Goal: Task Accomplishment & Management: Complete application form

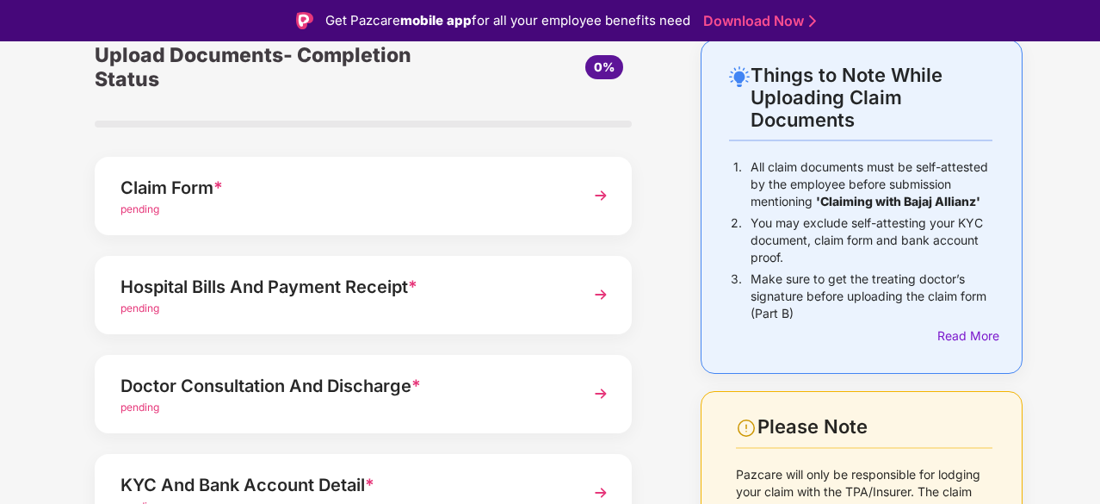
scroll to position [85, 0]
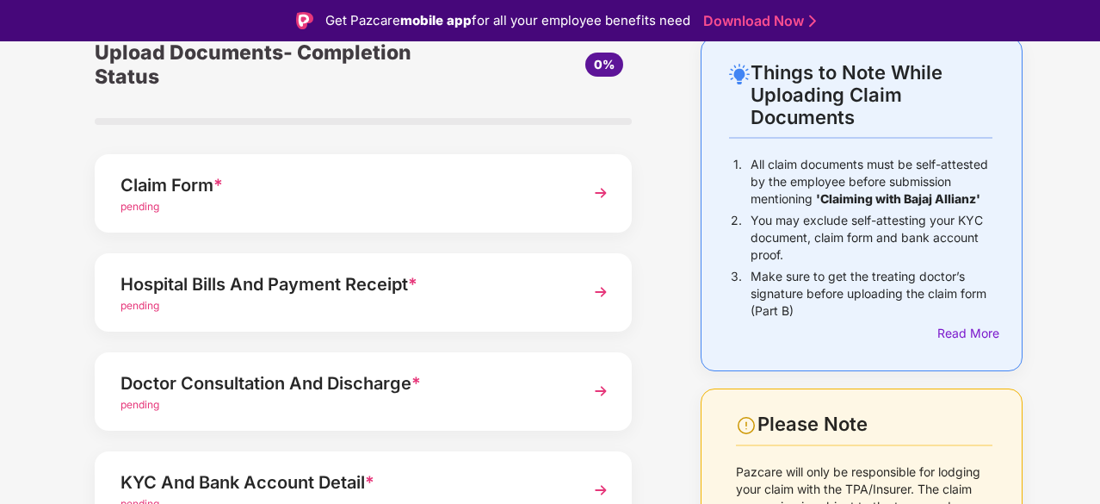
click at [596, 289] on img at bounding box center [601, 291] width 31 height 31
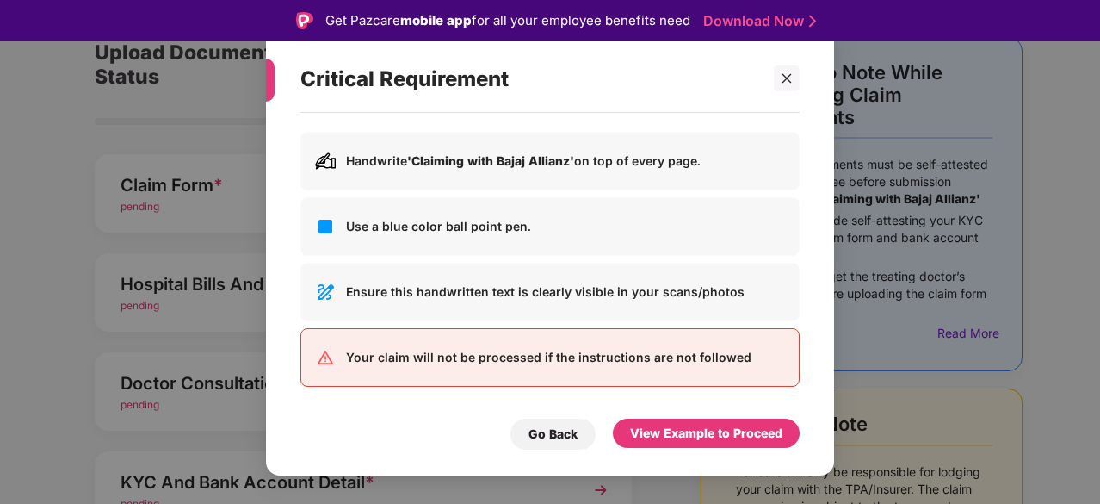
scroll to position [41, 0]
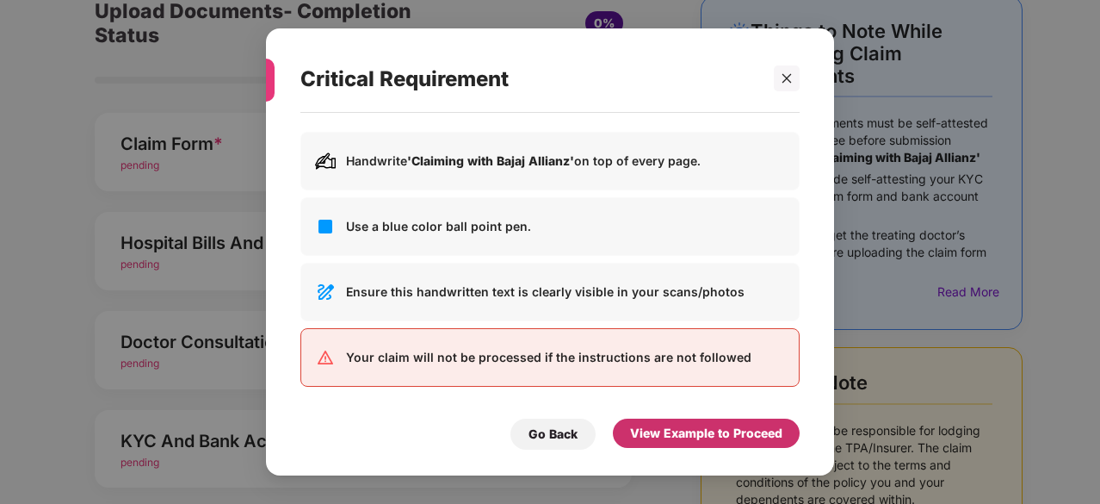
click at [685, 433] on div "View Example to Proceed" at bounding box center [706, 433] width 152 height 19
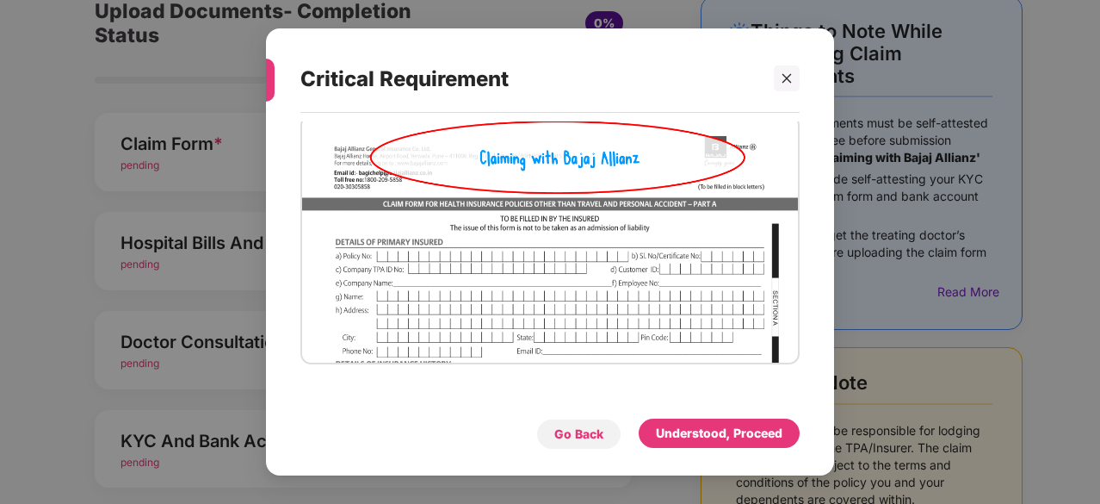
click at [608, 433] on div "Go Back" at bounding box center [578, 433] width 85 height 31
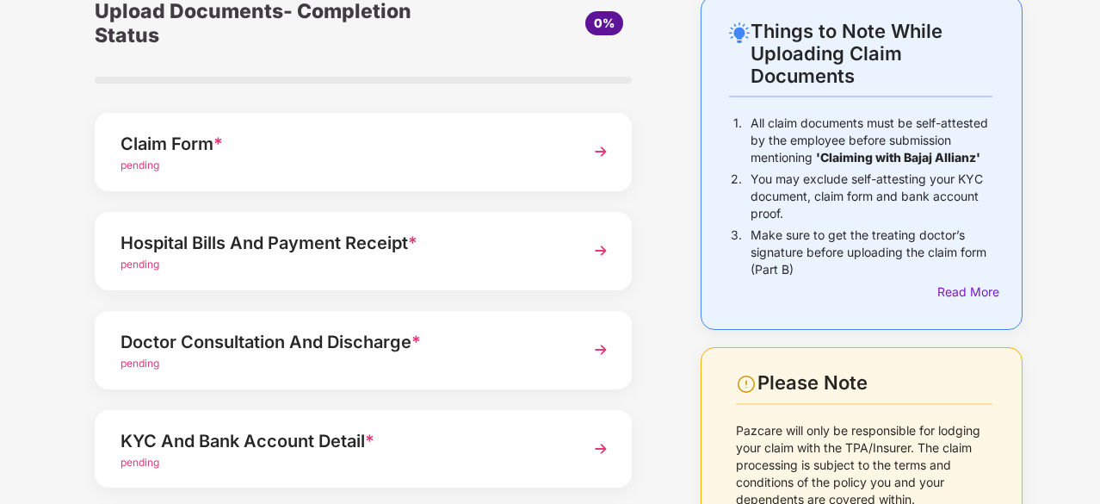
click at [413, 264] on div "pending" at bounding box center [343, 265] width 445 height 16
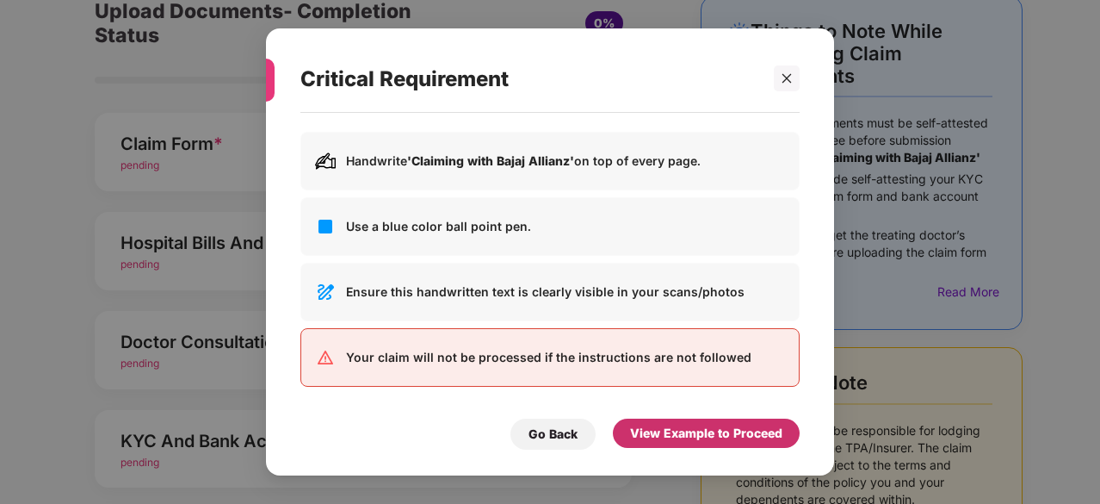
click at [656, 435] on div "View Example to Proceed" at bounding box center [706, 433] width 152 height 19
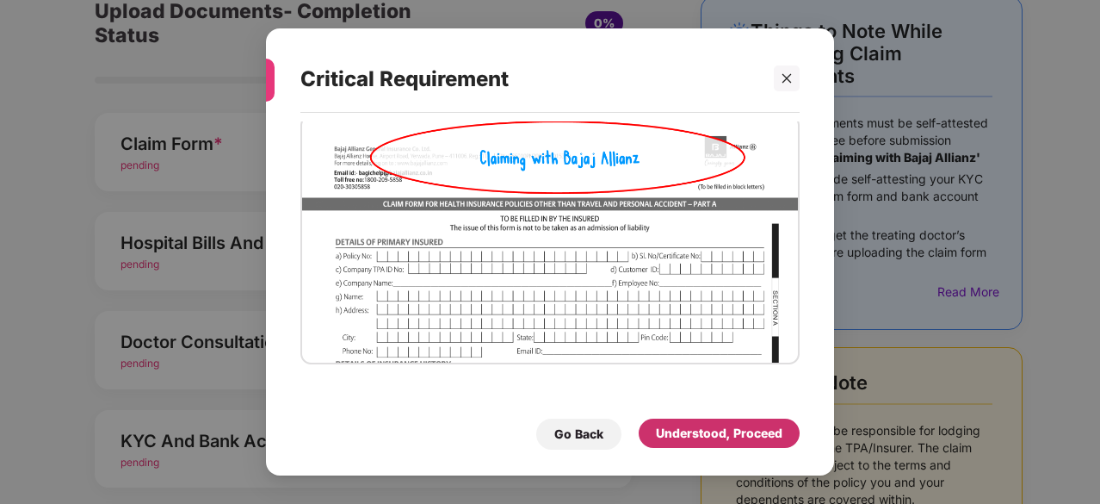
drag, startPoint x: 693, startPoint y: 434, endPoint x: 657, endPoint y: 431, distance: 36.3
click at [657, 431] on div "Understood, Proceed" at bounding box center [719, 433] width 127 height 19
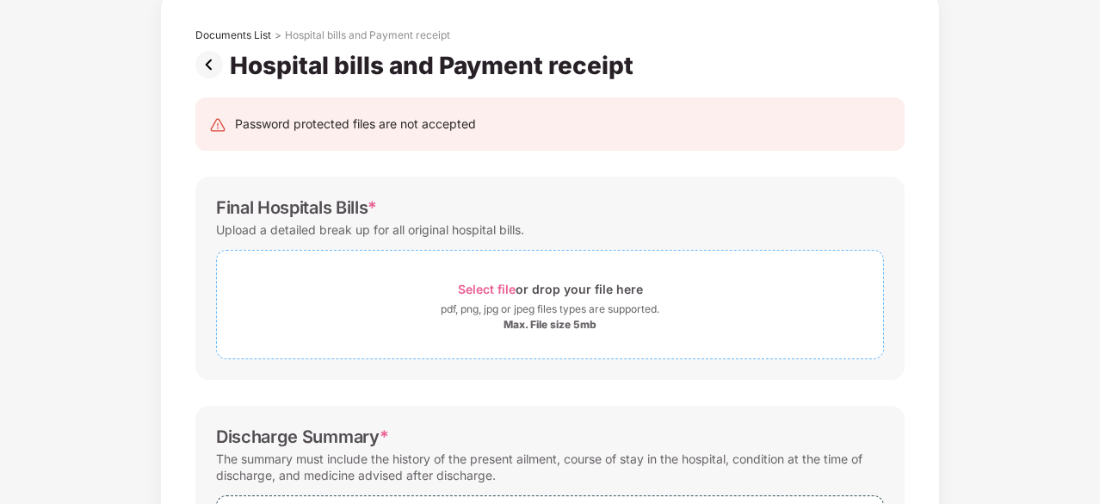
scroll to position [90, 0]
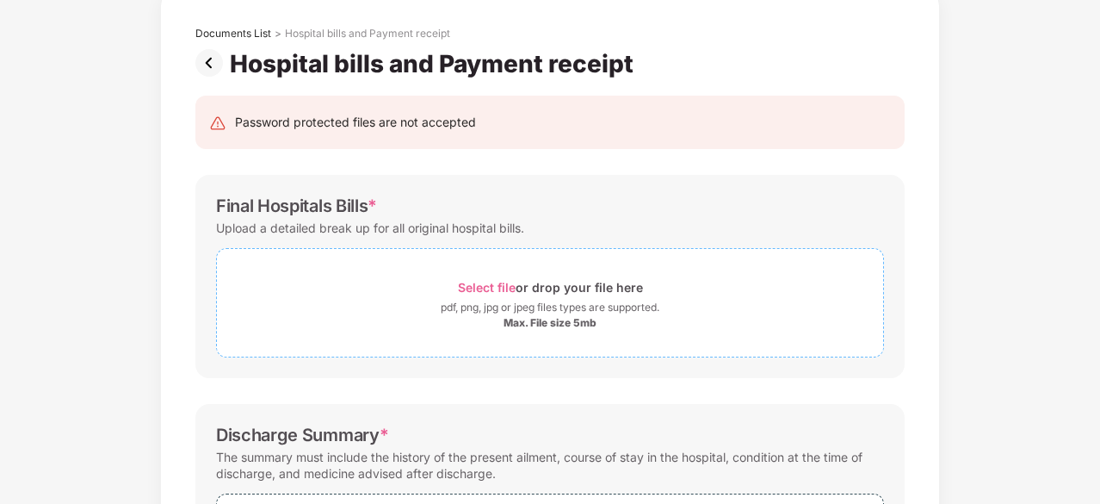
click at [491, 299] on div "pdf, png, jpg or jpeg files types are supported." at bounding box center [550, 307] width 219 height 17
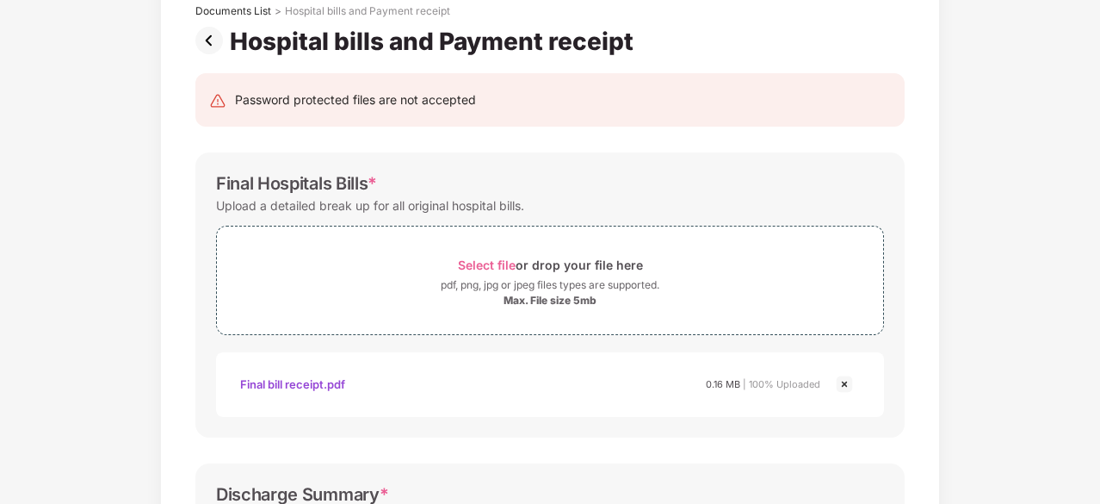
scroll to position [115, 0]
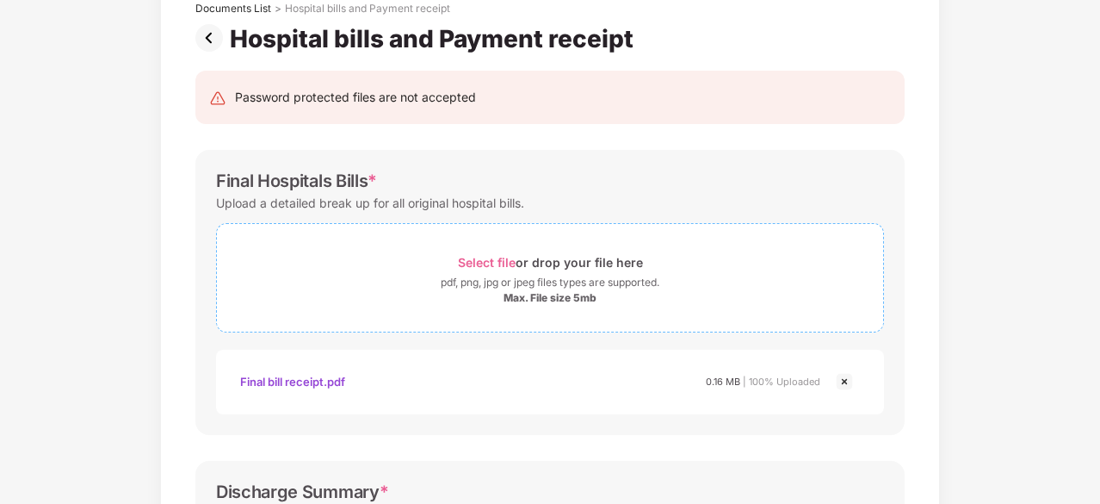
click at [512, 295] on div "Max. File size 5mb" at bounding box center [550, 298] width 93 height 14
click at [456, 272] on div "Select file or drop your file here" at bounding box center [550, 262] width 666 height 23
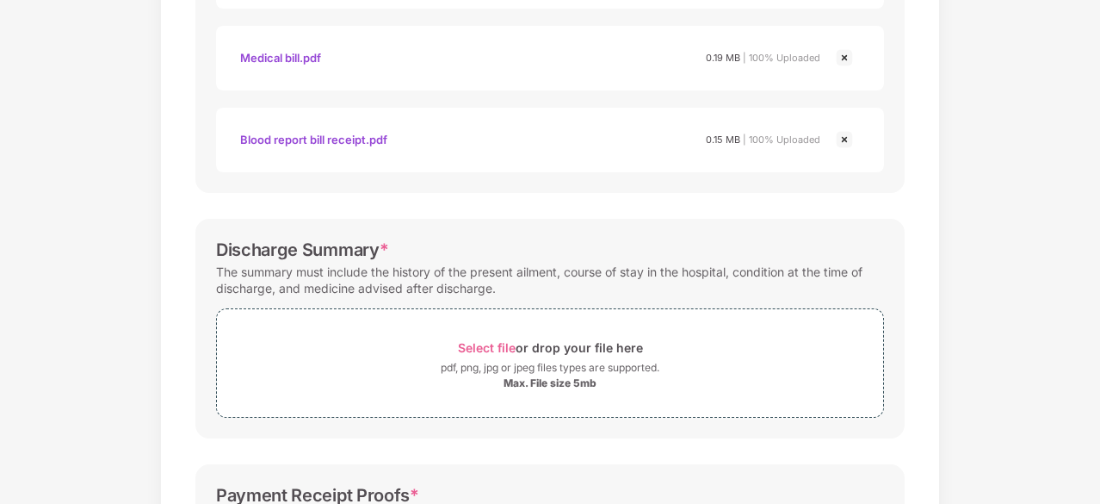
scroll to position [568, 0]
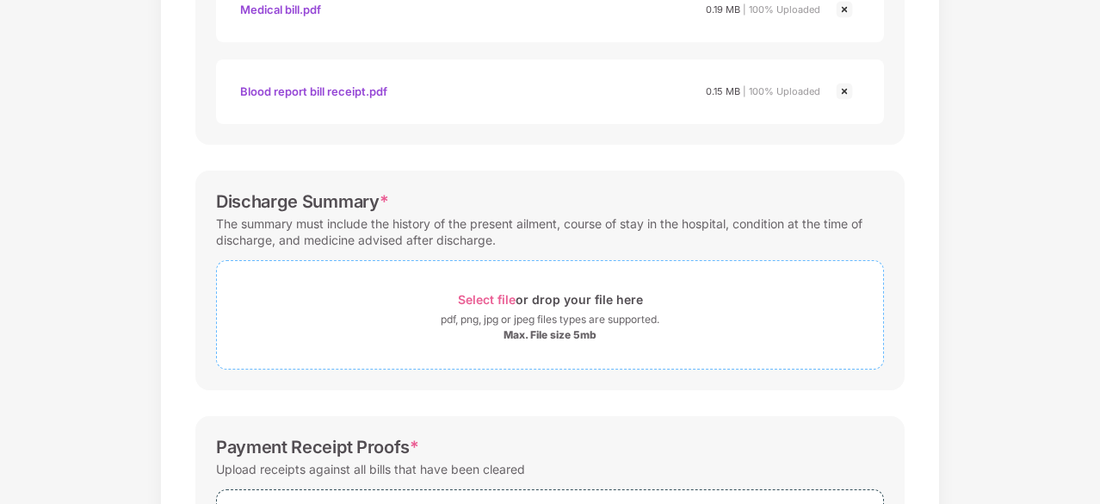
click at [570, 300] on div "Select file or drop your file here" at bounding box center [550, 299] width 185 height 23
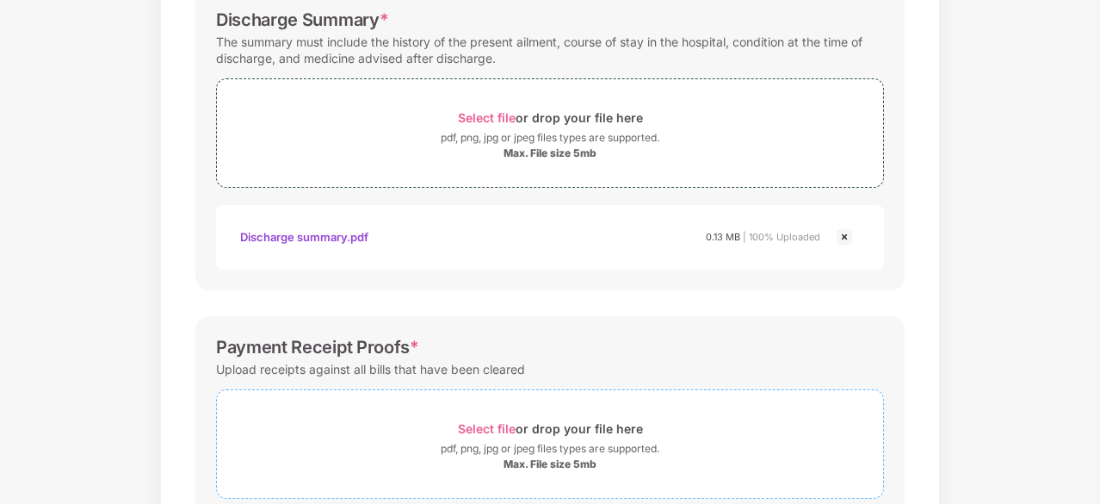
scroll to position [867, 0]
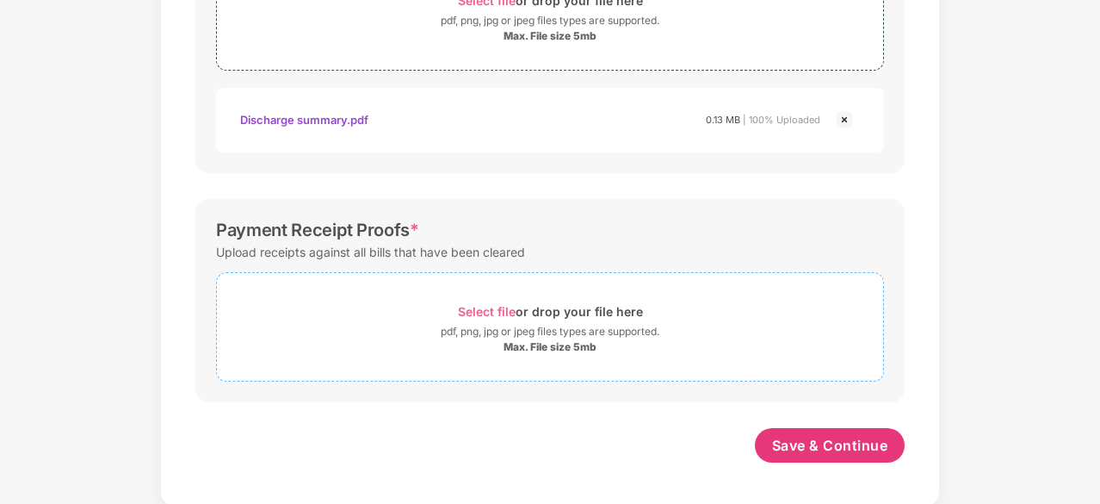
click at [487, 304] on span "Select file" at bounding box center [487, 311] width 58 height 15
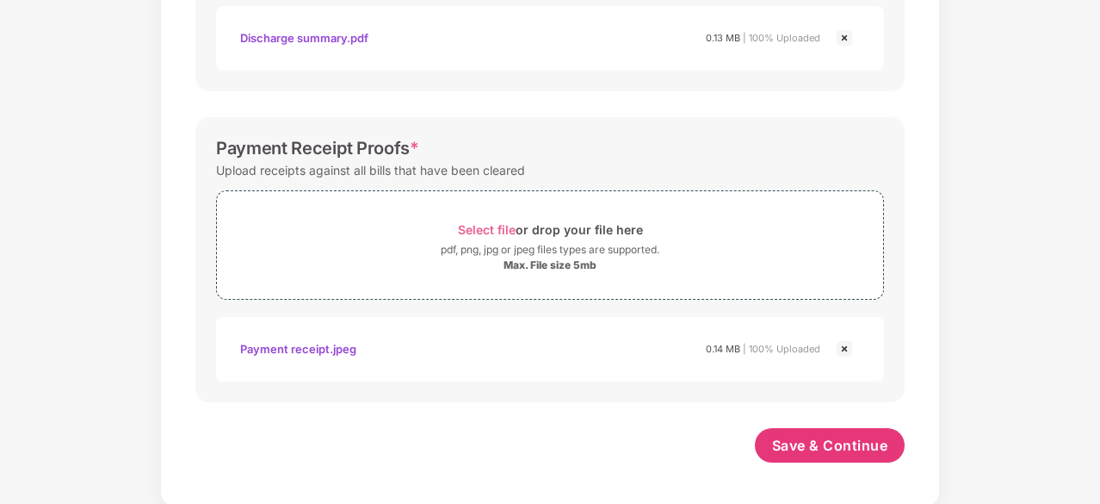
scroll to position [949, 0]
click at [778, 436] on span "Save & Continue" at bounding box center [830, 445] width 116 height 19
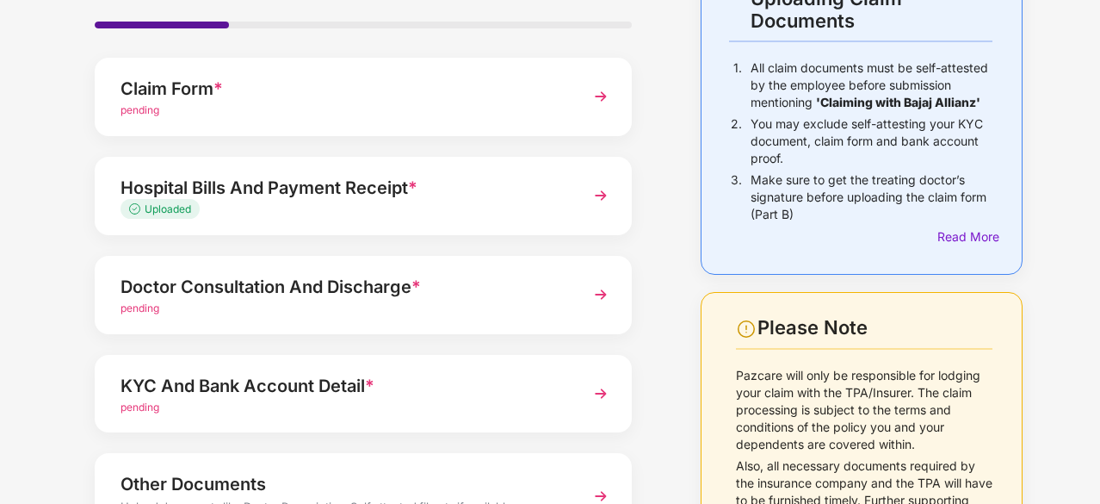
scroll to position [144, 0]
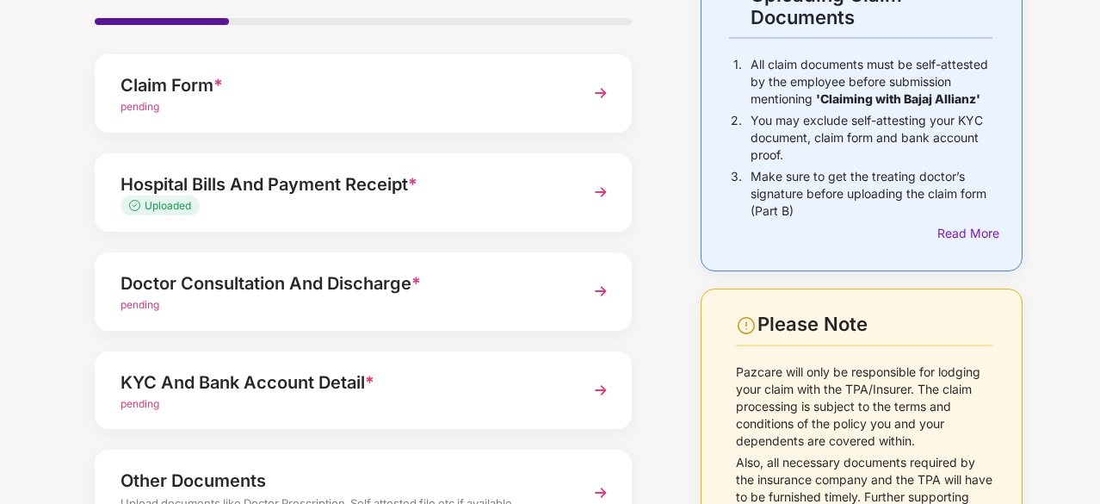
click at [596, 294] on img at bounding box center [601, 291] width 31 height 31
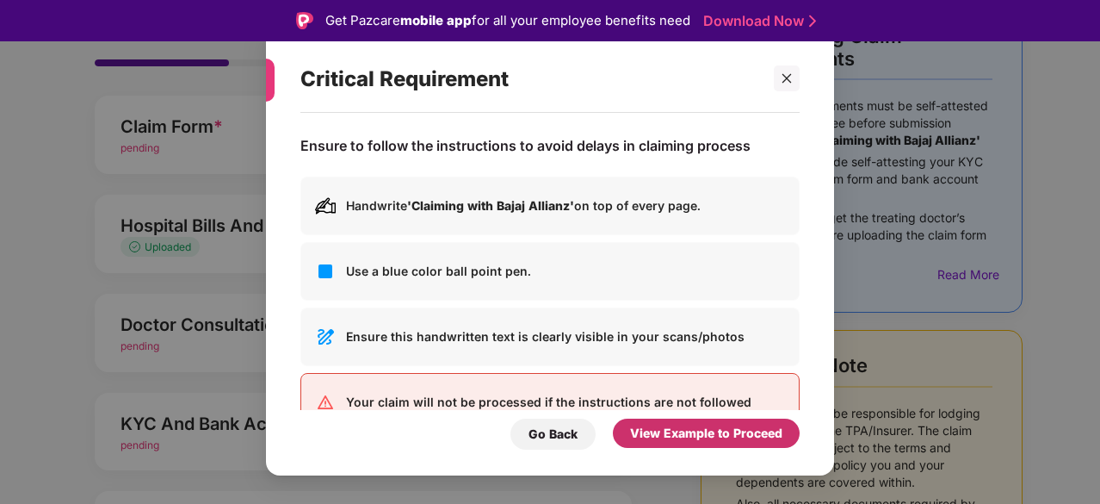
click at [667, 428] on div "View Example to Proceed" at bounding box center [706, 433] width 152 height 19
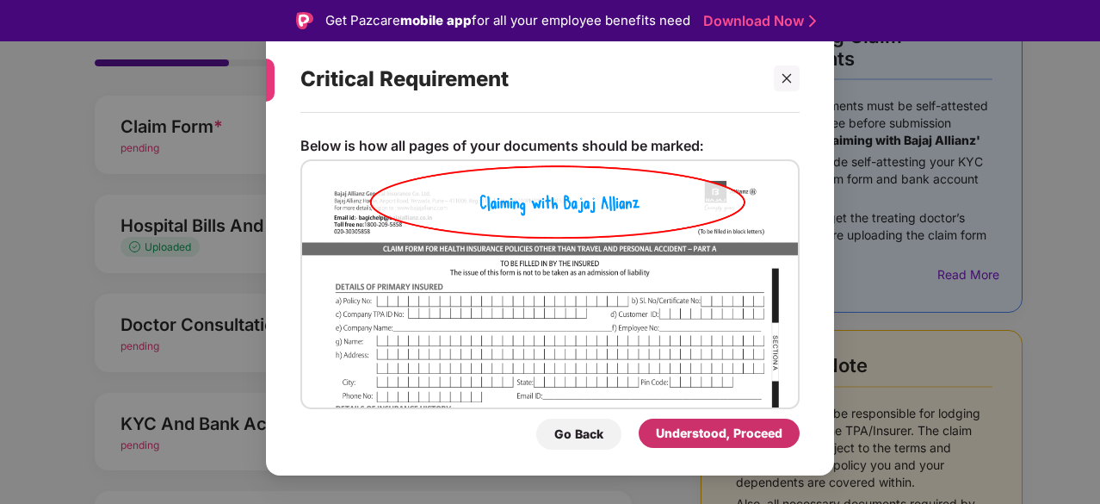
click at [663, 431] on div "Understood, Proceed" at bounding box center [719, 433] width 127 height 19
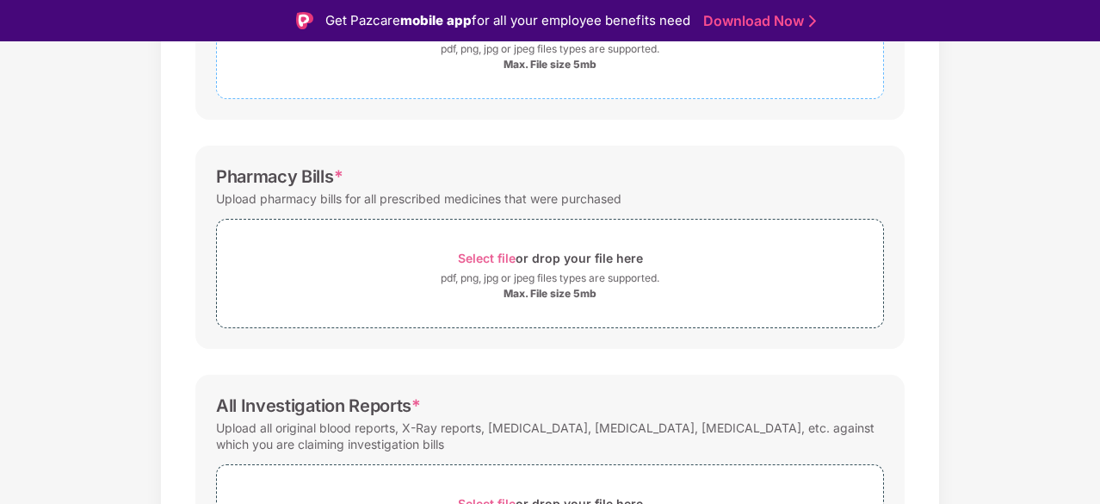
scroll to position [390, 0]
click at [499, 273] on div "pdf, png, jpg or jpeg files types are supported." at bounding box center [550, 277] width 219 height 17
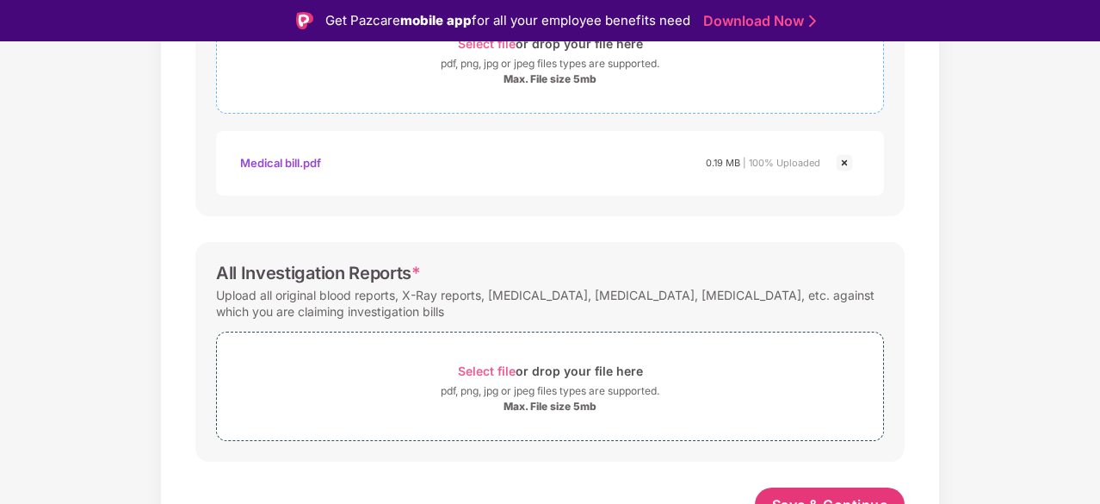
scroll to position [622, 0]
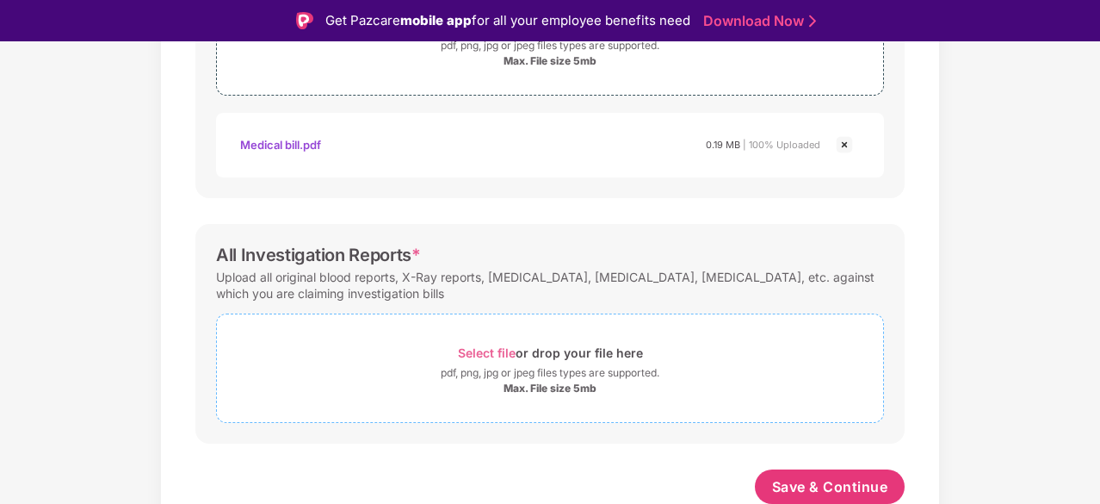
click at [456, 364] on div "pdf, png, jpg or jpeg files types are supported." at bounding box center [550, 372] width 219 height 17
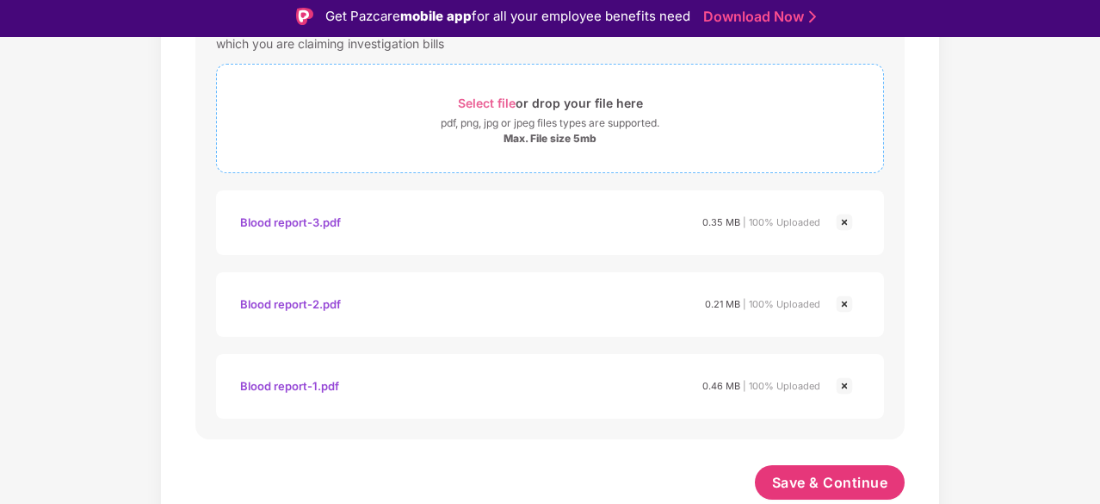
scroll to position [41, 0]
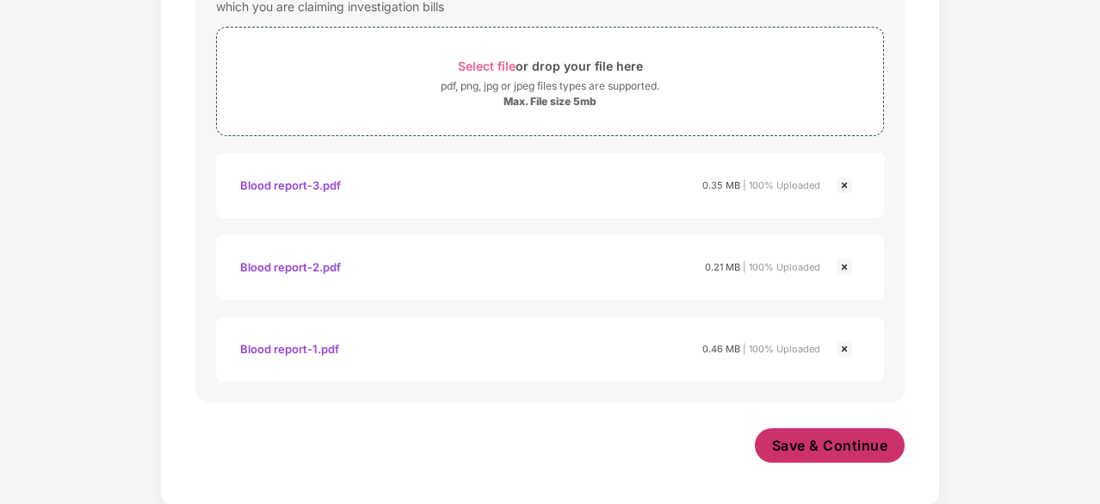
click at [811, 452] on span "Save & Continue" at bounding box center [830, 445] width 116 height 19
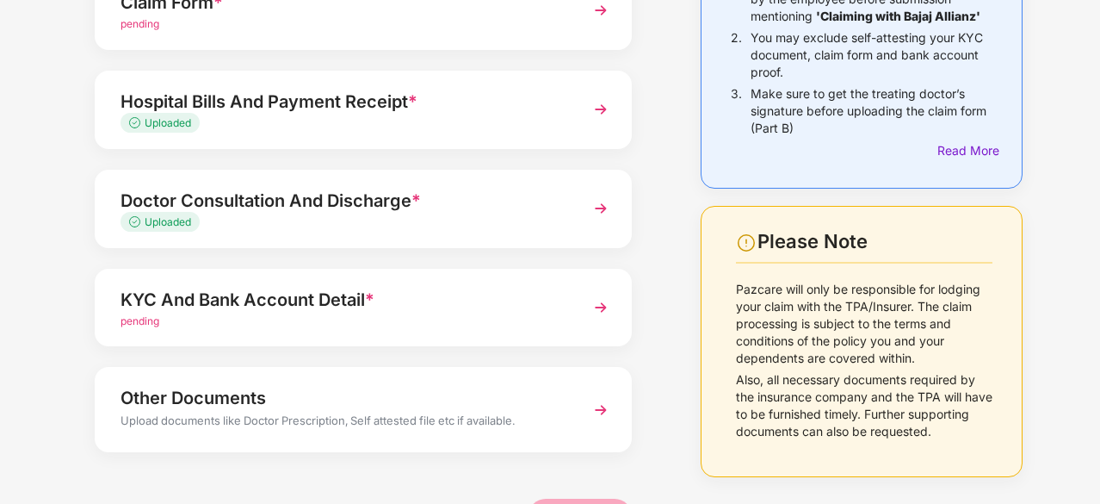
scroll to position [232, 0]
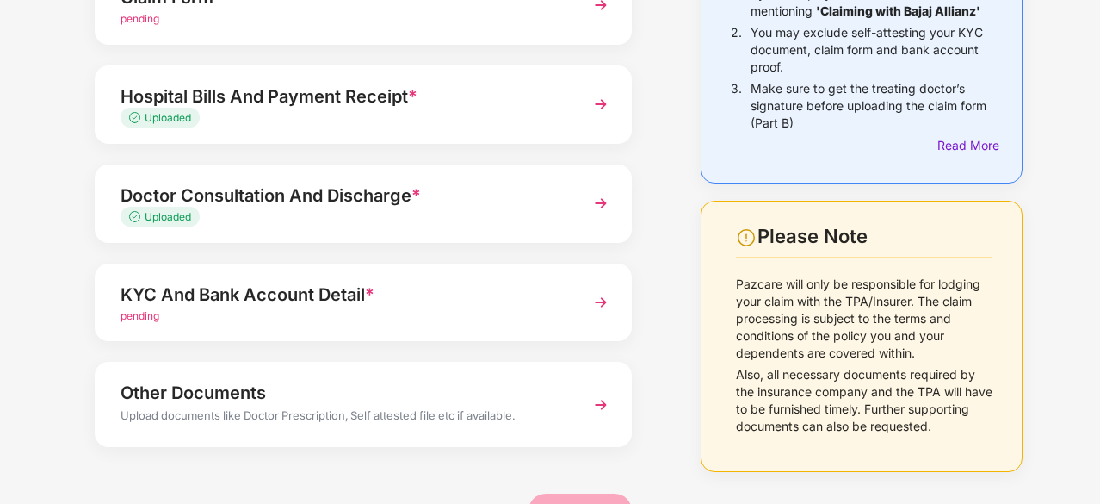
click at [564, 294] on div "KYC And Bank Account Detail *" at bounding box center [343, 295] width 445 height 28
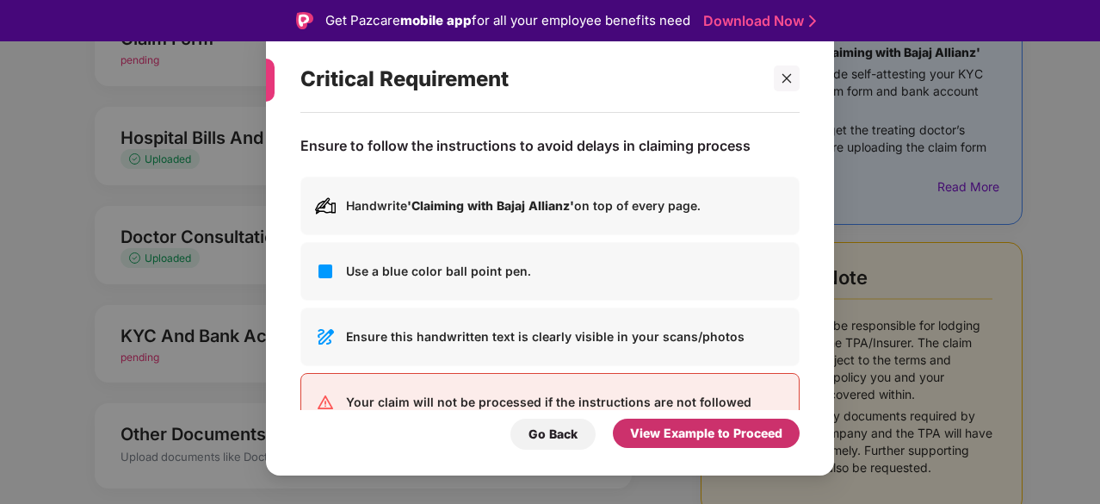
click at [672, 443] on div "View Example to Proceed" at bounding box center [706, 433] width 152 height 19
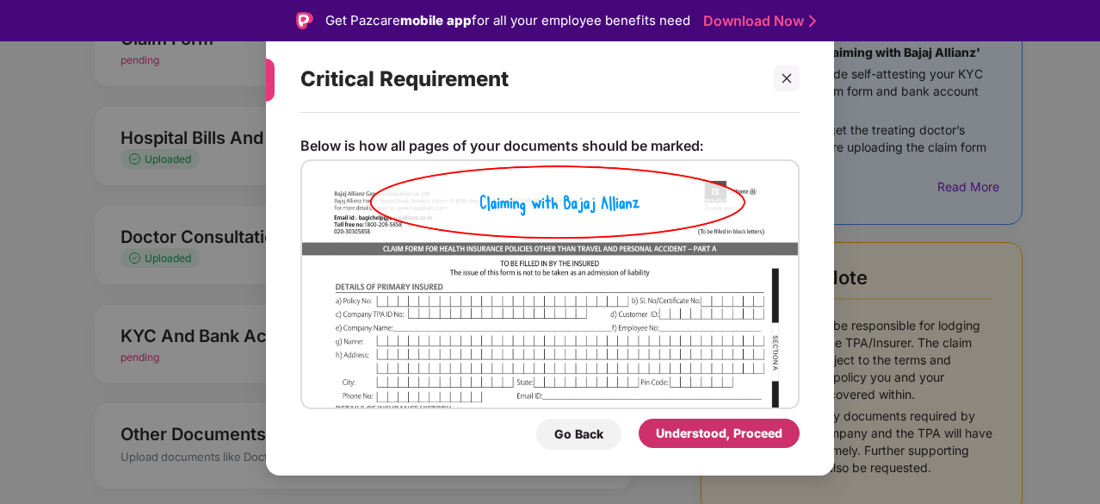
drag, startPoint x: 676, startPoint y: 439, endPoint x: 644, endPoint y: 437, distance: 32.0
click at [644, 437] on div "Understood, Proceed" at bounding box center [719, 432] width 161 height 29
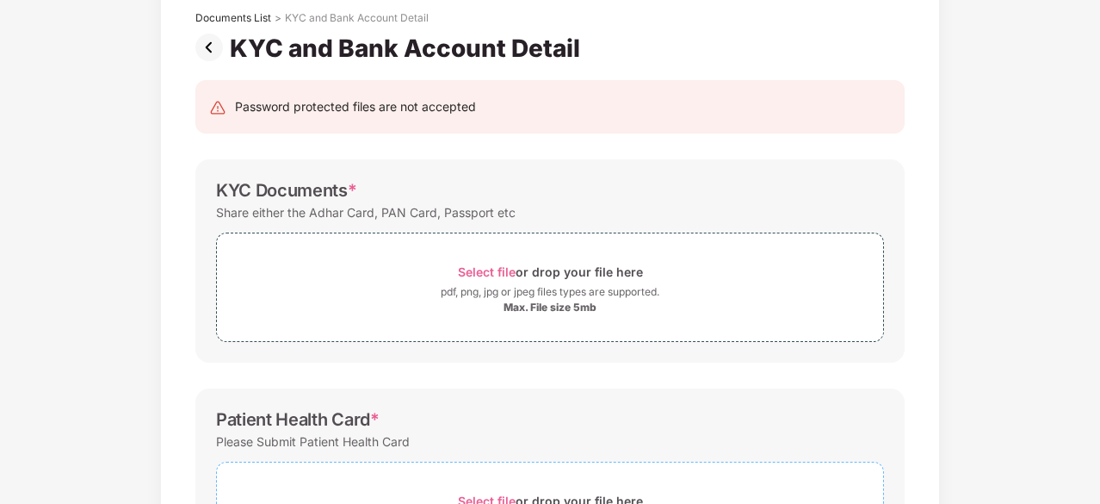
scroll to position [100, 0]
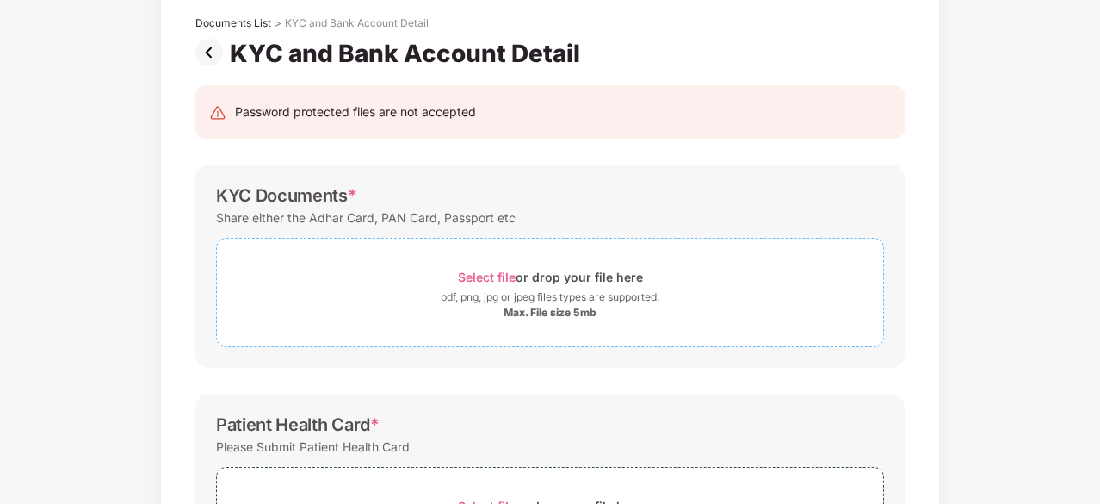
click at [491, 273] on span "Select file" at bounding box center [487, 277] width 58 height 15
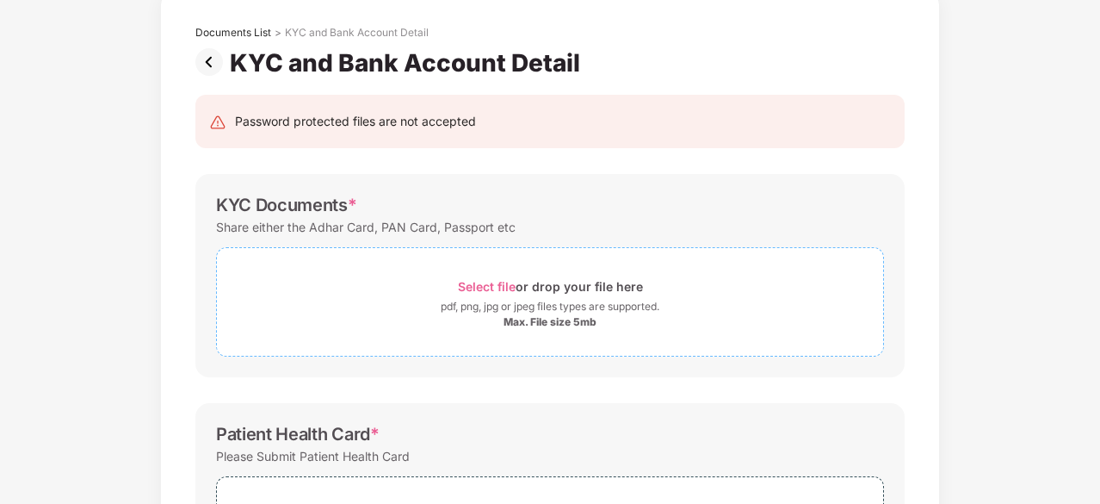
scroll to position [90, 0]
click at [543, 293] on div "Select file or drop your file here" at bounding box center [550, 287] width 185 height 23
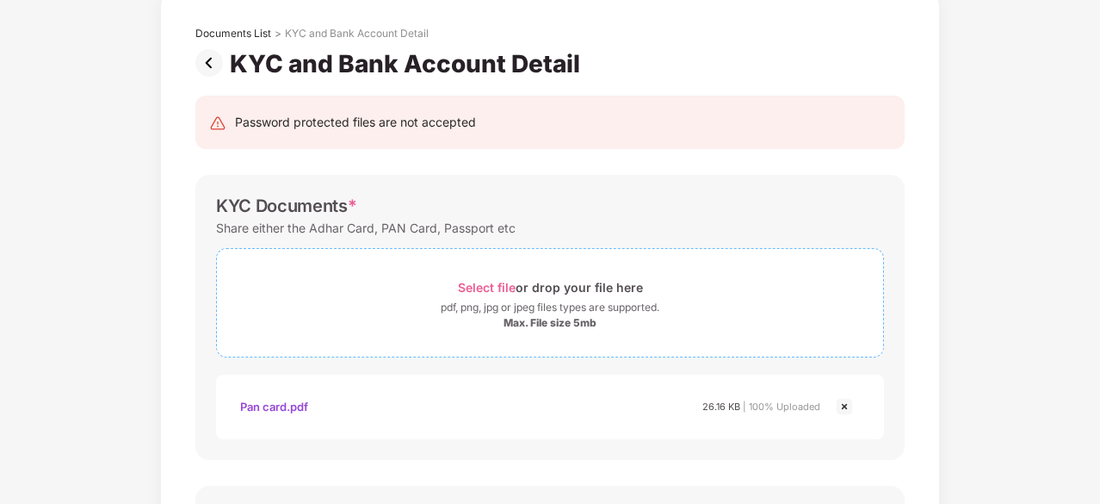
click at [506, 276] on div "Select file or drop your file here" at bounding box center [550, 287] width 185 height 23
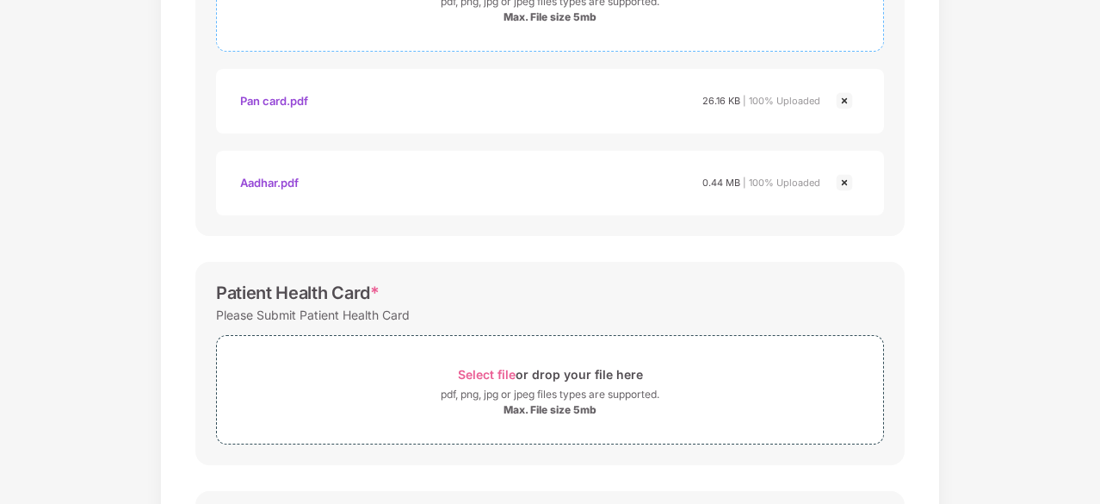
scroll to position [471, 0]
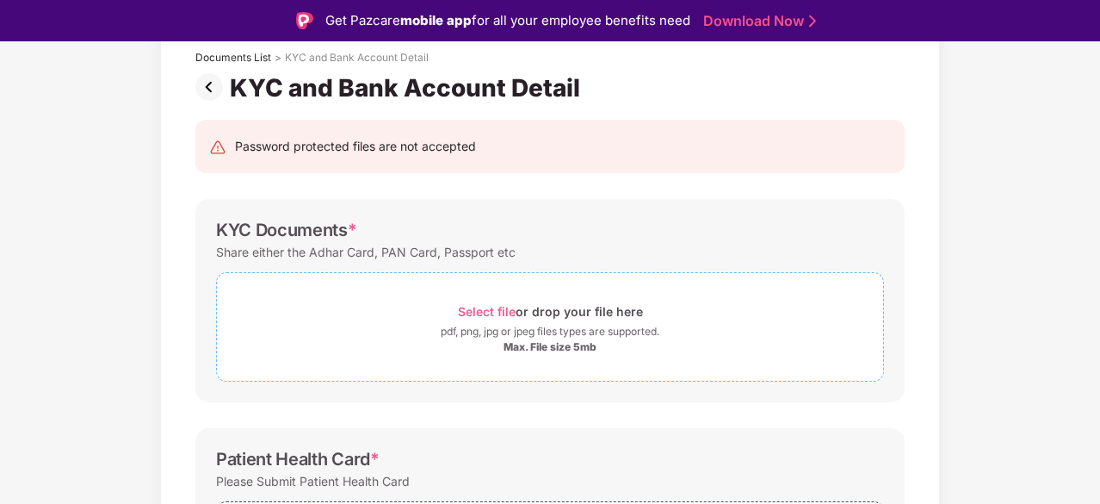
scroll to position [106, 0]
click at [575, 331] on div "pdf, png, jpg or jpeg files types are supported." at bounding box center [550, 332] width 219 height 17
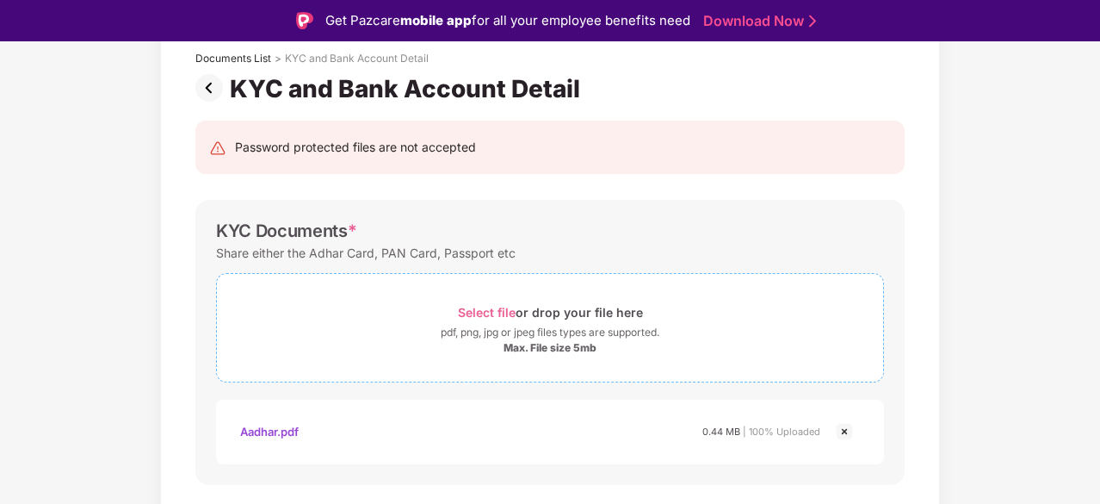
click at [483, 309] on span "Select file" at bounding box center [487, 312] width 58 height 15
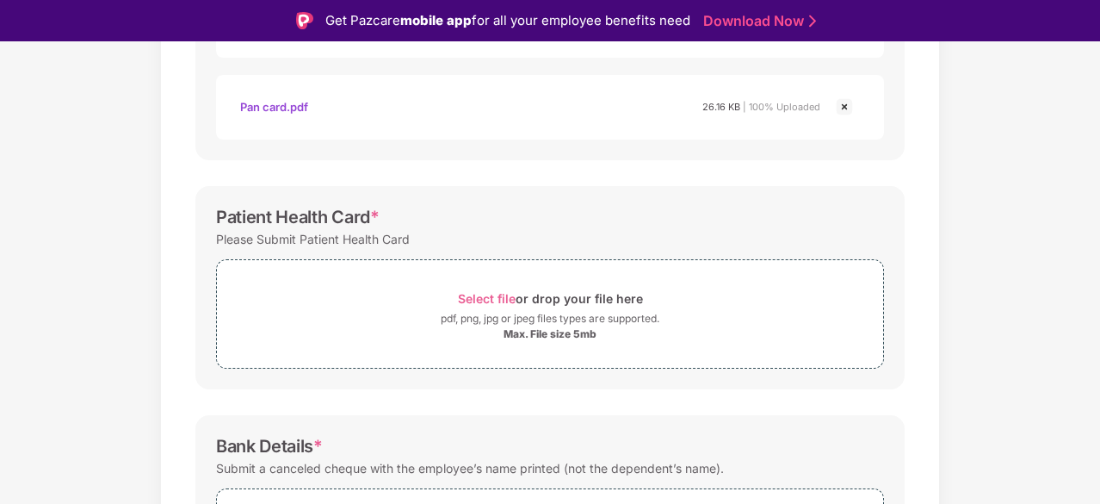
scroll to position [514, 0]
click at [515, 331] on div "Max. File size 5mb" at bounding box center [550, 332] width 93 height 14
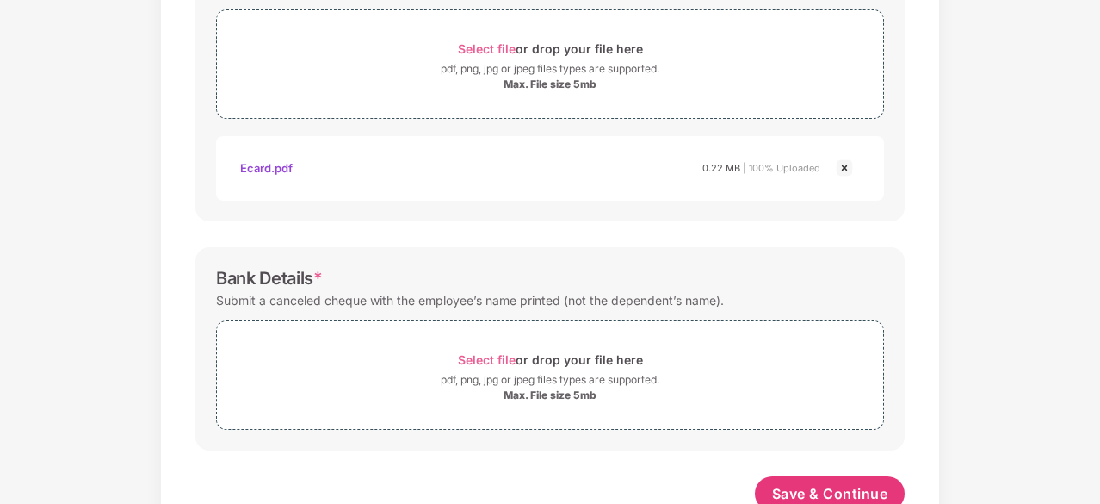
scroll to position [769, 0]
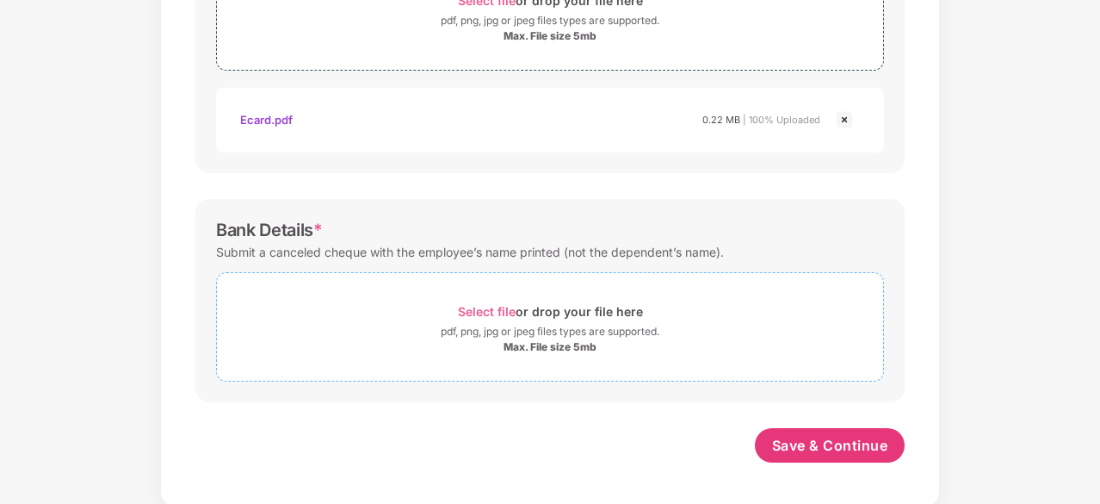
click at [534, 290] on span "Select file or drop your file here pdf, png, jpg or jpeg files types are suppor…" at bounding box center [550, 327] width 666 height 82
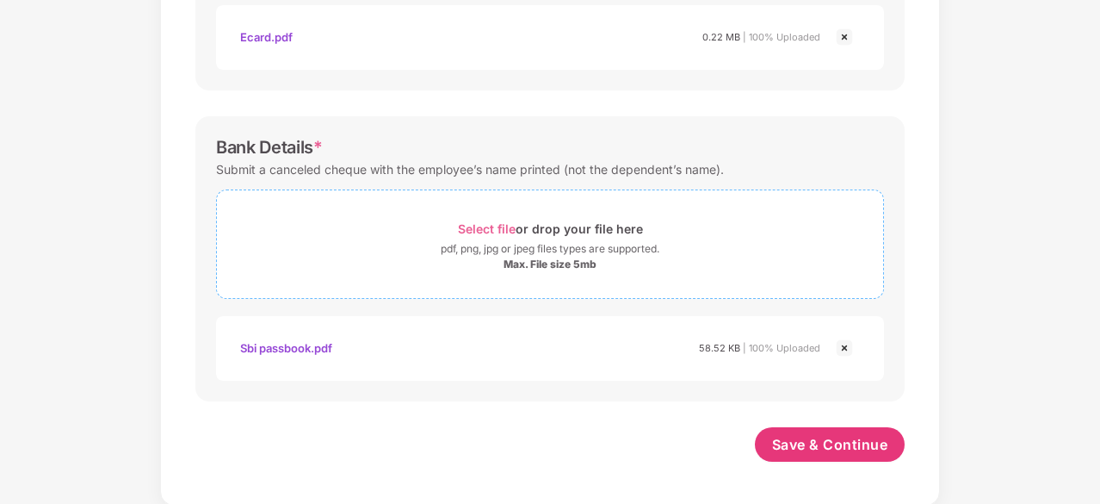
scroll to position [851, 0]
click at [825, 436] on span "Save & Continue" at bounding box center [830, 445] width 116 height 19
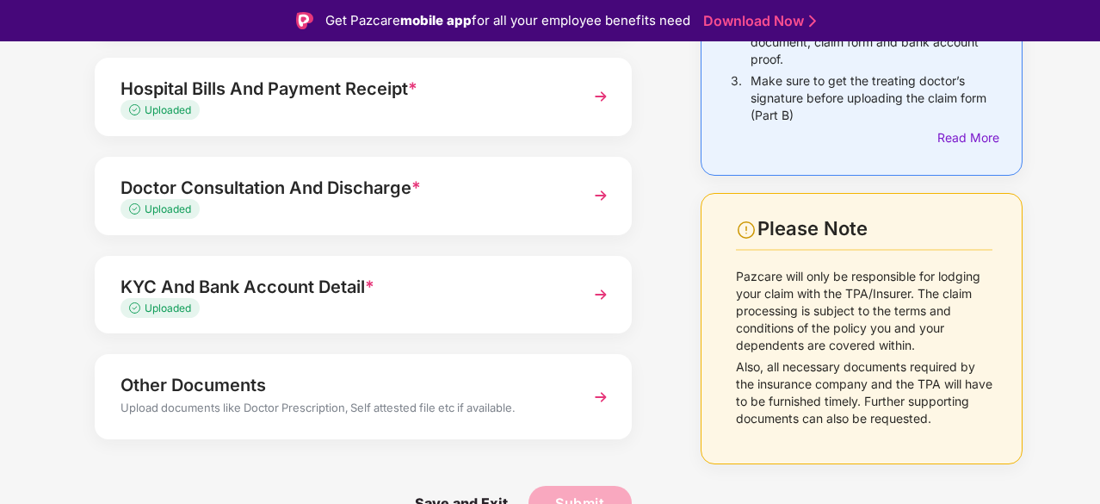
scroll to position [41, 0]
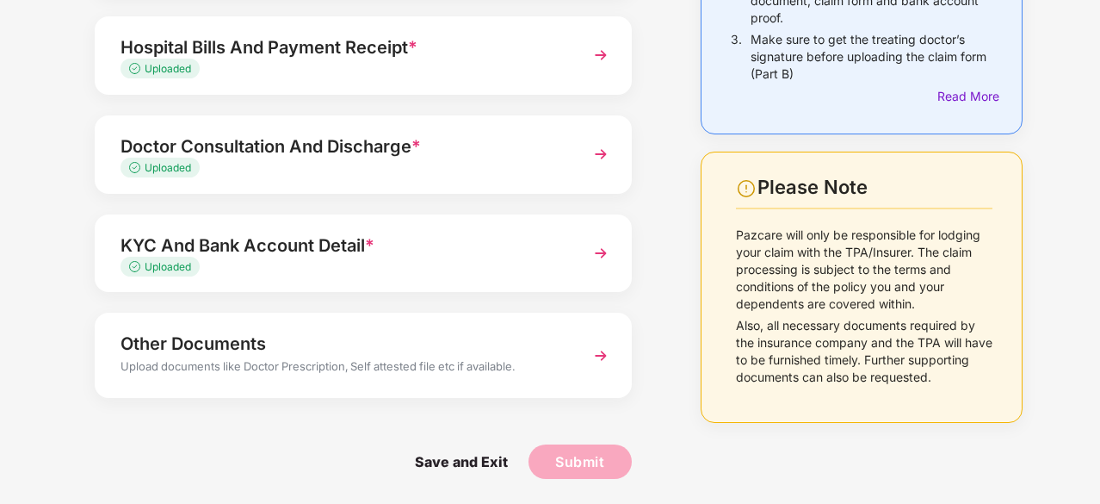
click at [598, 355] on img at bounding box center [601, 355] width 31 height 31
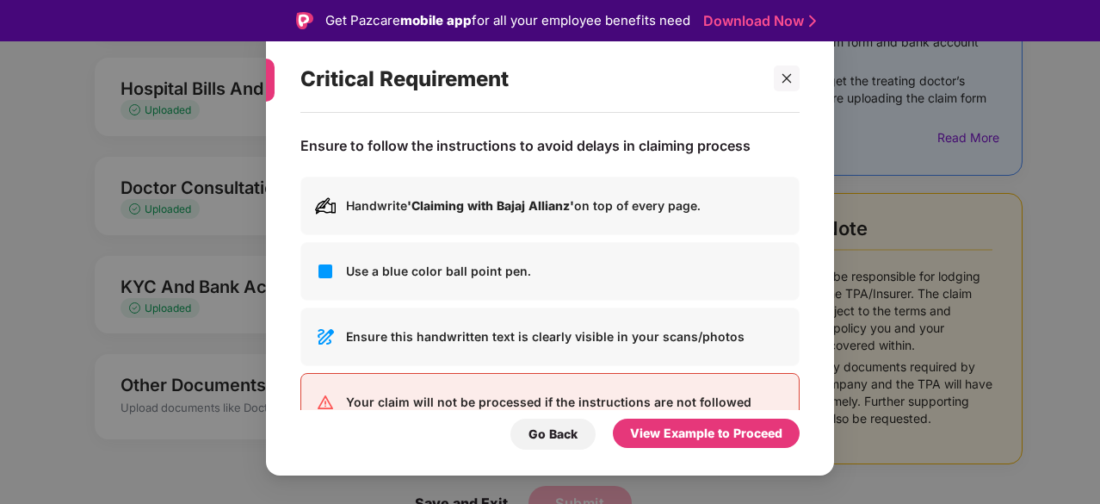
scroll to position [45, 0]
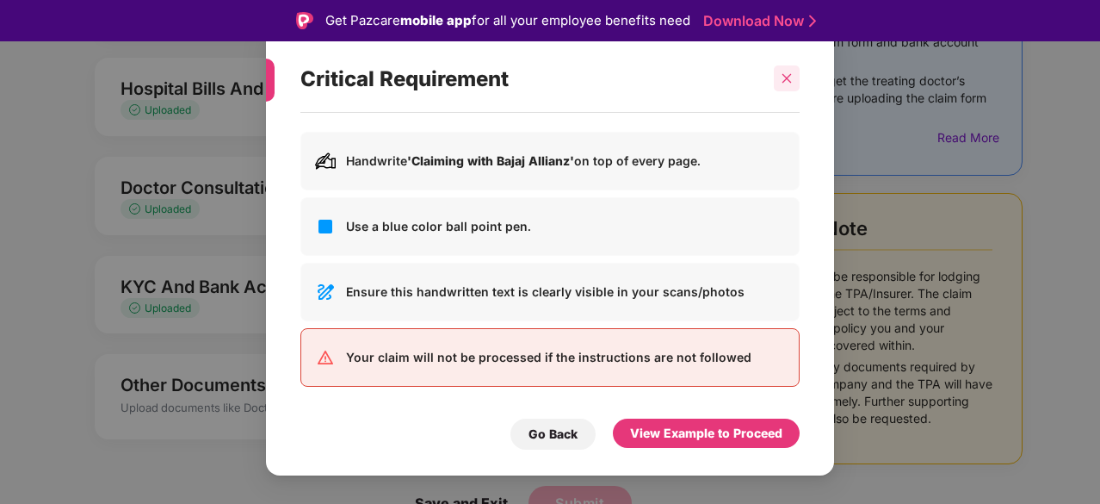
click at [788, 75] on icon "close" at bounding box center [787, 78] width 12 height 12
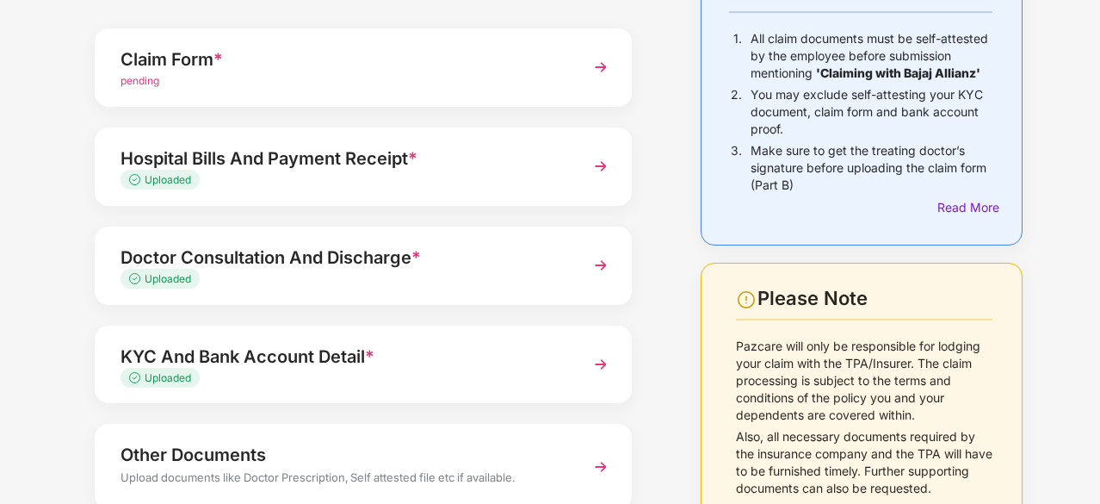
scroll to position [281, 0]
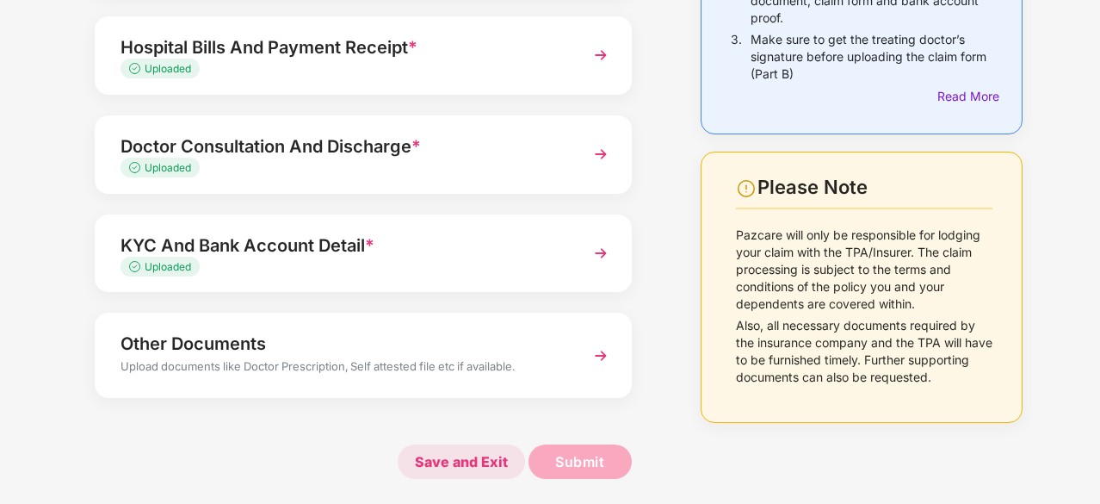
click at [456, 451] on span "Save and Exit" at bounding box center [461, 461] width 127 height 34
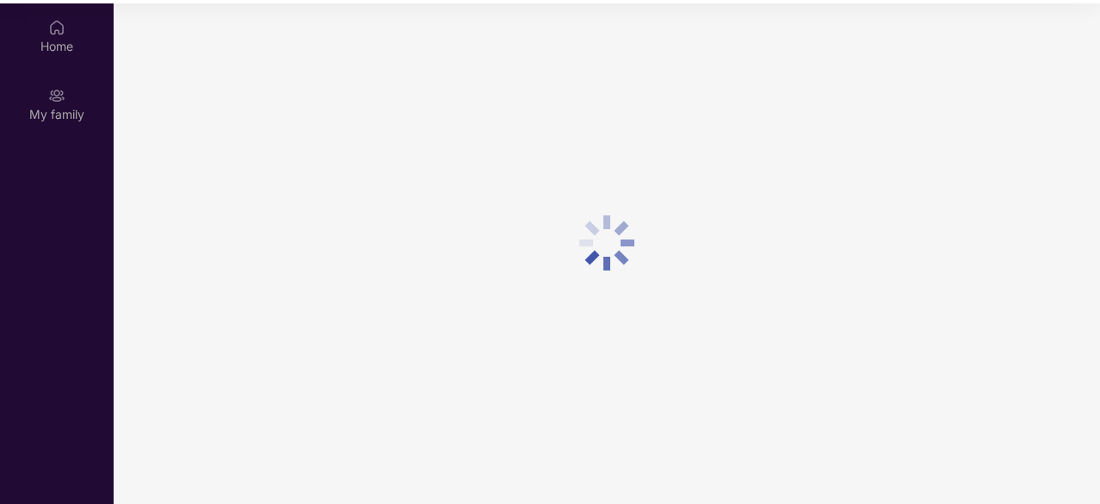
scroll to position [93, 0]
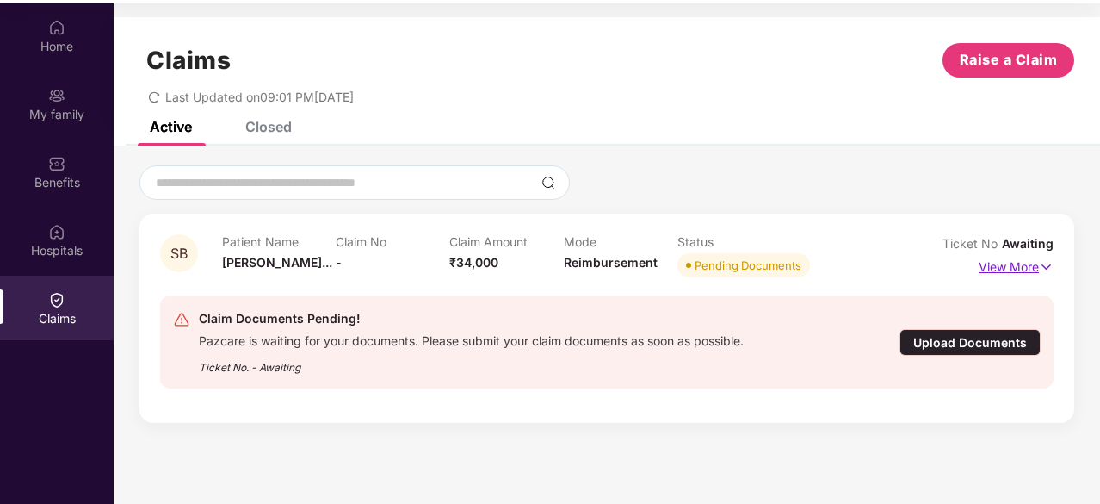
click at [1039, 272] on img at bounding box center [1046, 266] width 15 height 19
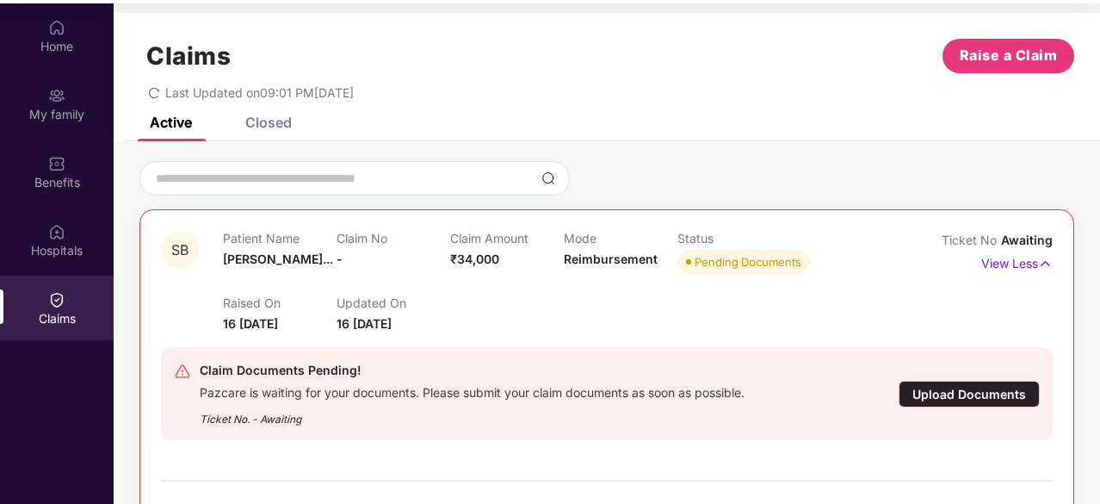
scroll to position [6, 0]
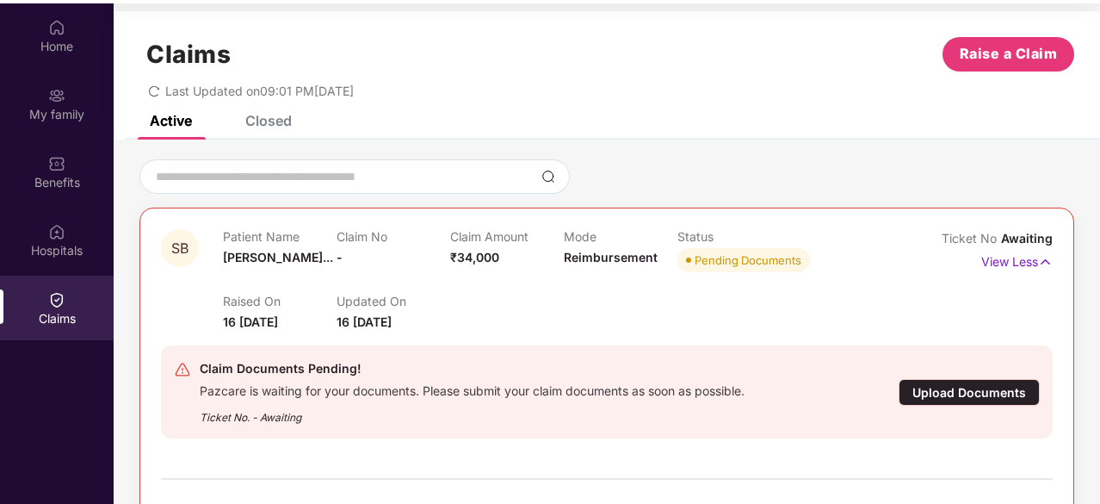
click at [276, 130] on div "Closed" at bounding box center [256, 121] width 72 height 38
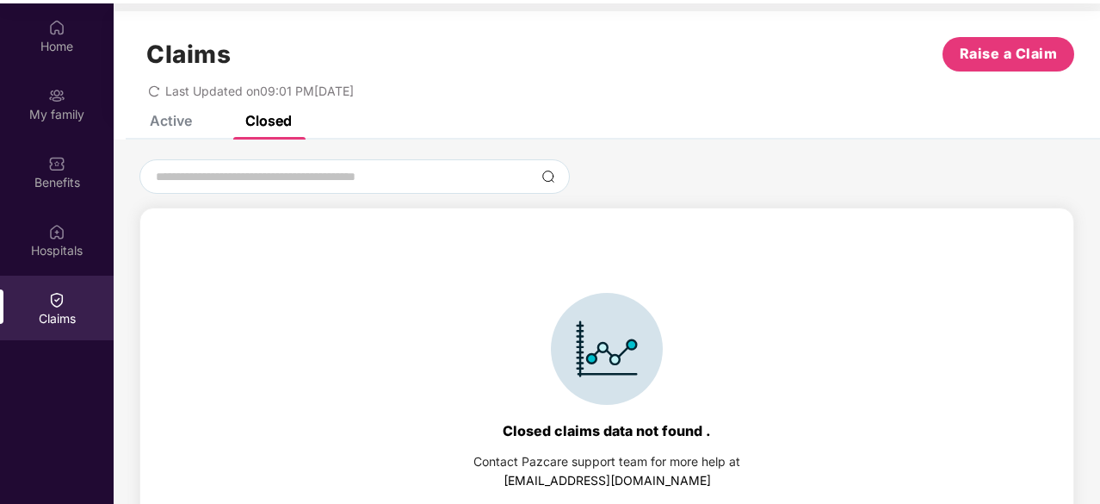
click at [181, 120] on div "Active" at bounding box center [171, 120] width 42 height 17
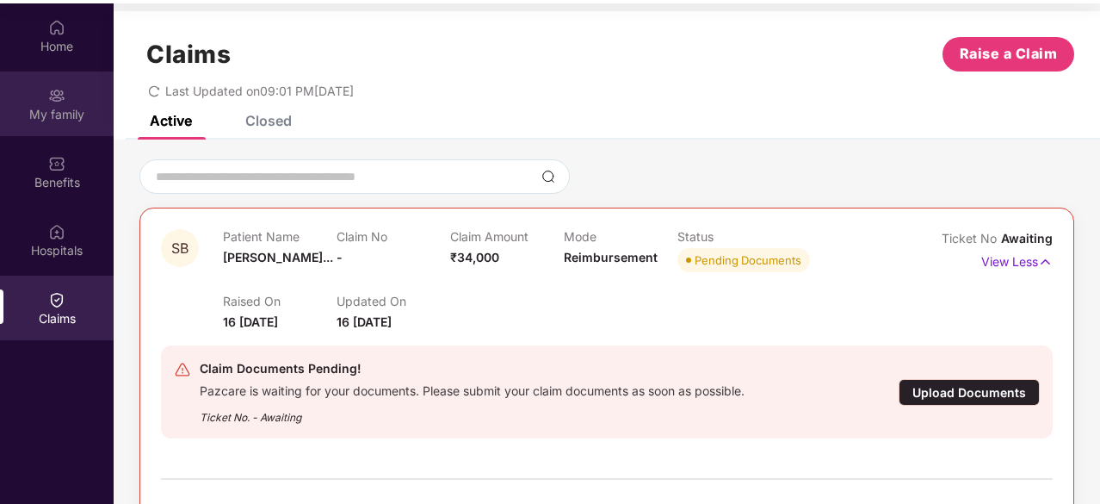
click at [51, 96] on img at bounding box center [56, 95] width 17 height 17
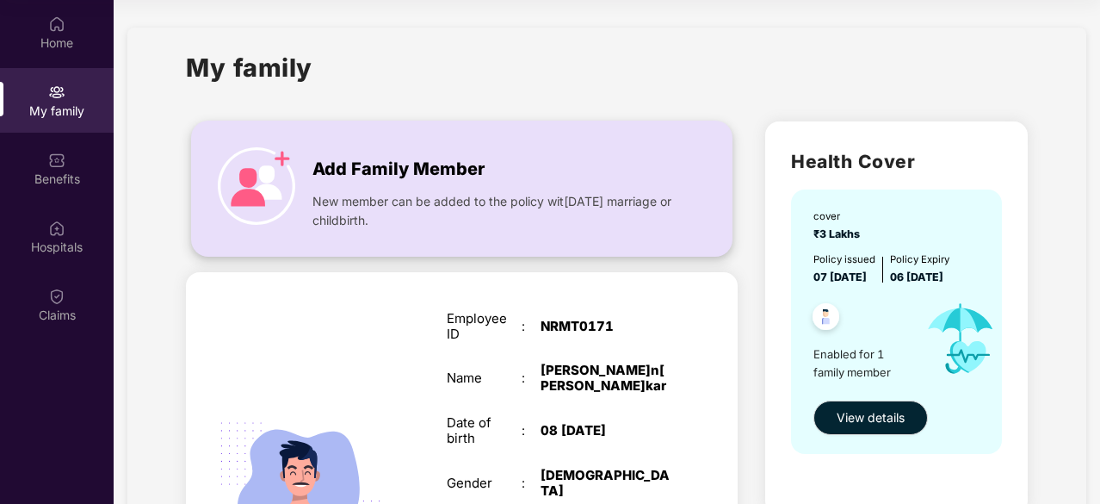
click at [357, 200] on span "New member can be added to the policy within 30 days of marriage or childbirth." at bounding box center [496, 211] width 366 height 38
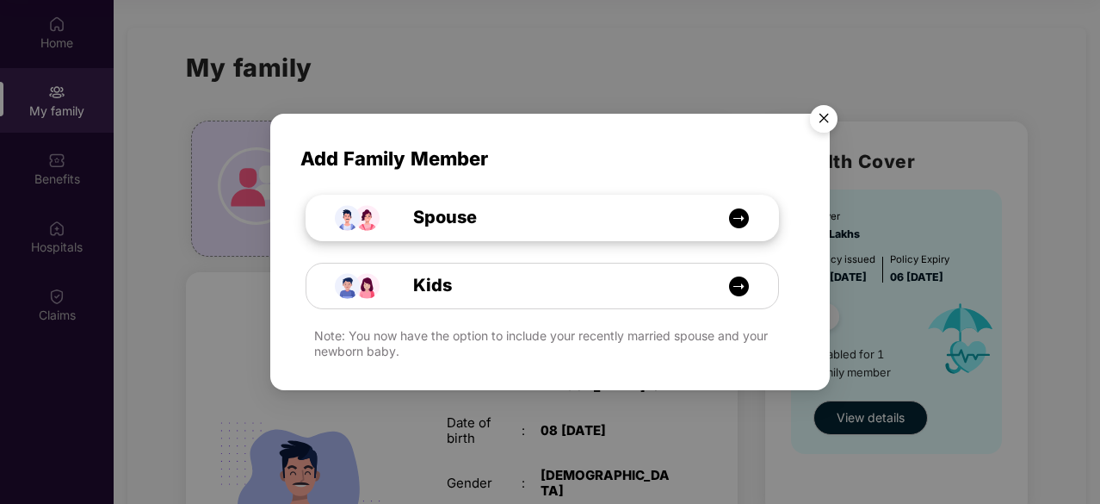
click at [703, 224] on div "Spouse" at bounding box center [552, 217] width 354 height 27
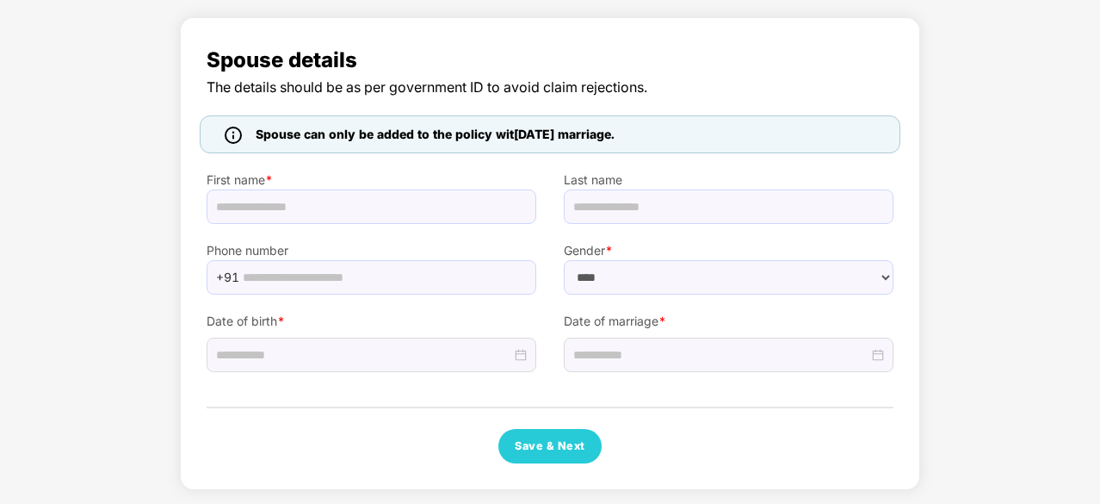
select select "******"
click at [219, 124] on div at bounding box center [233, 133] width 31 height 19
click at [239, 135] on img at bounding box center [233, 134] width 17 height 17
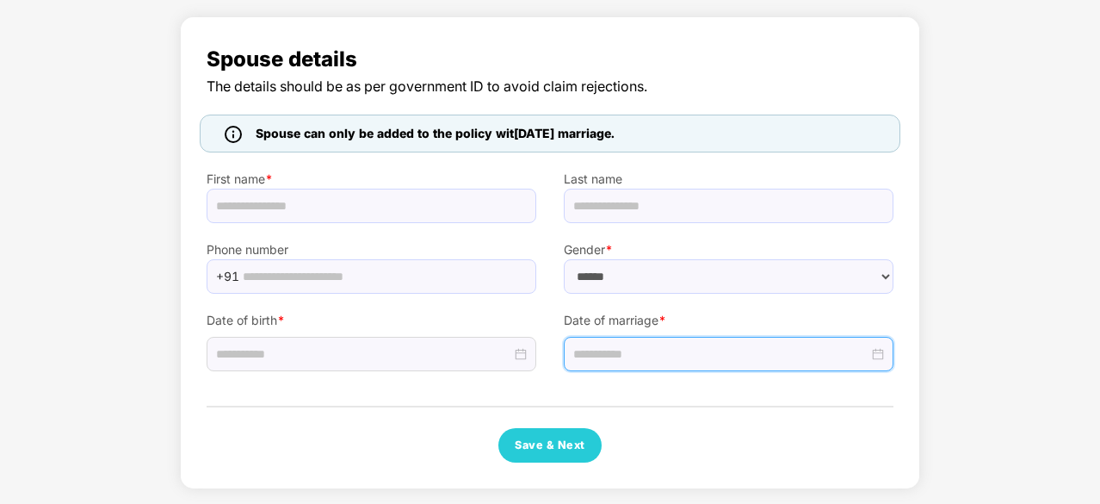
click at [851, 351] on input at bounding box center [720, 353] width 295 height 19
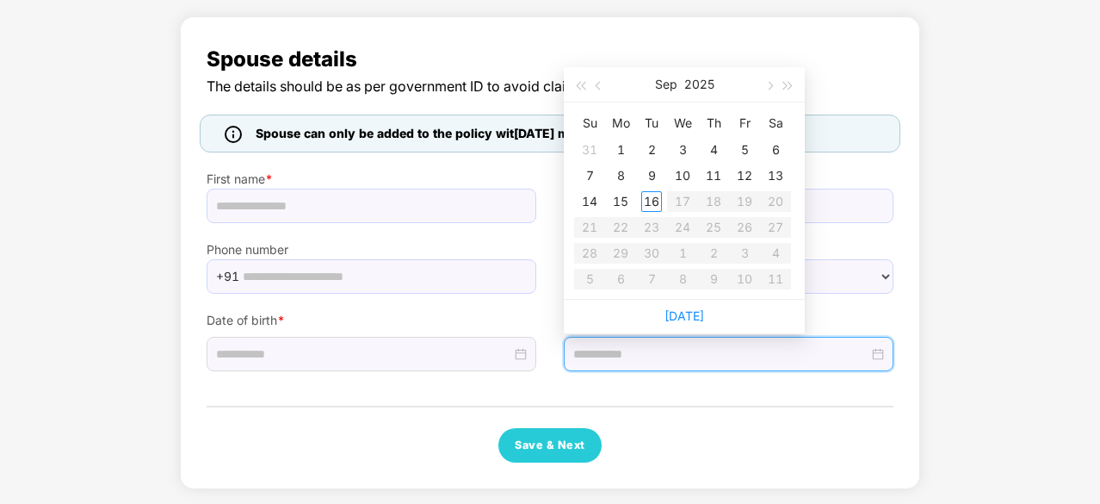
click at [777, 392] on div "Spouse details The details should be as per government ID to avoid claim reject…" at bounding box center [550, 252] width 687 height 419
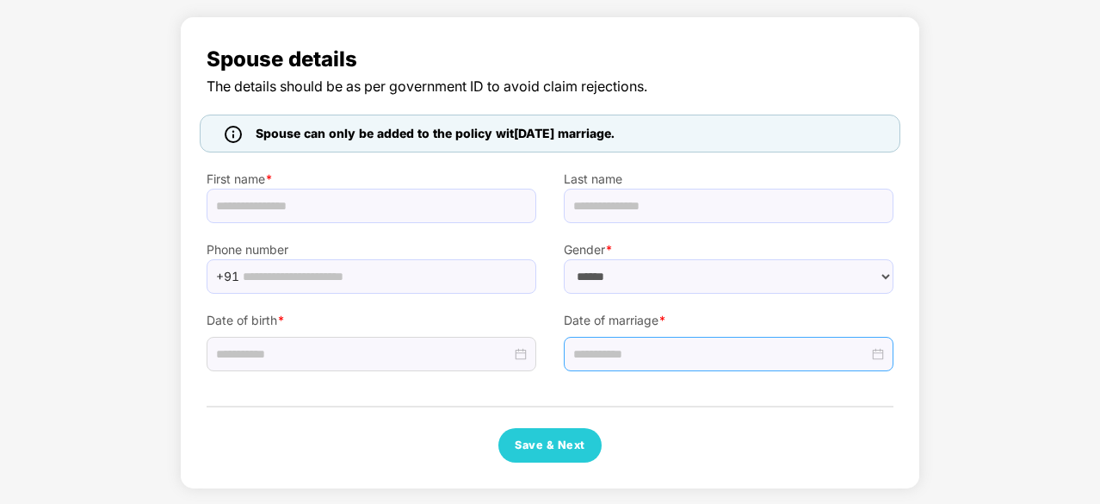
click at [877, 344] on div at bounding box center [728, 353] width 311 height 19
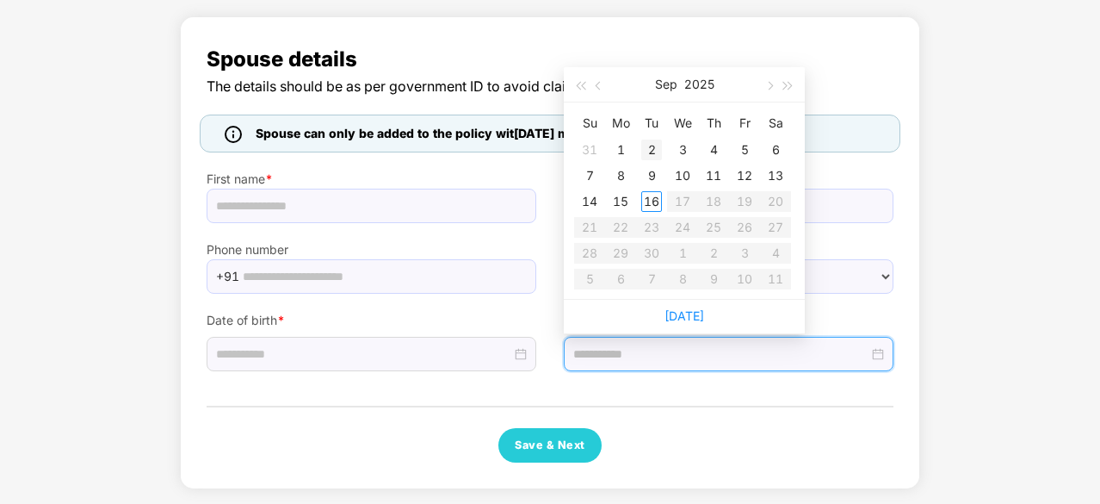
type input "**********"
click at [596, 86] on button "button" at bounding box center [599, 84] width 19 height 34
click at [766, 89] on button "button" at bounding box center [768, 84] width 19 height 34
click at [598, 84] on span "button" at bounding box center [600, 85] width 9 height 9
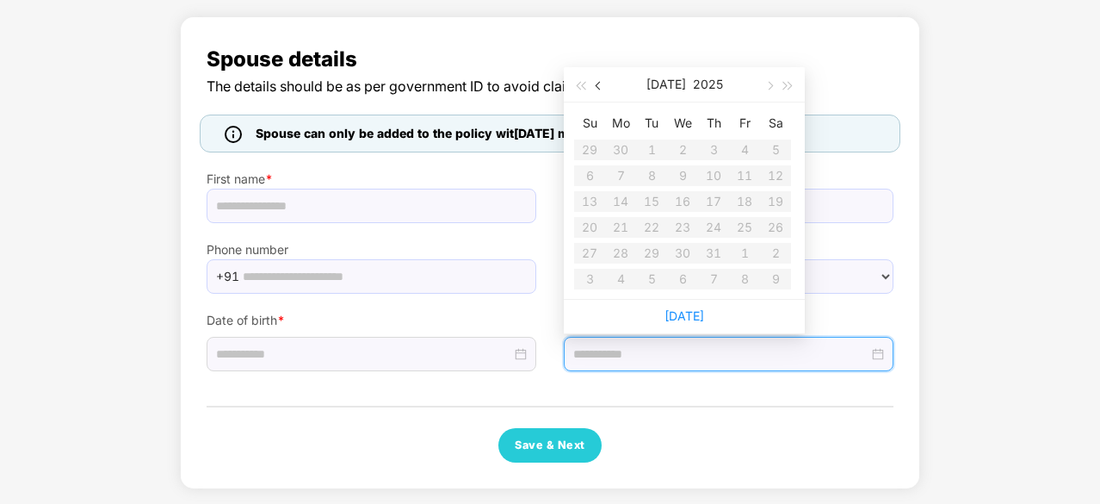
click at [598, 84] on span "button" at bounding box center [600, 85] width 9 height 9
click at [621, 149] on table "Su Mo Tu We Th Fr Sa 1 2 3 4 5 6 7 8 9 10 11 12 13 14 15 16 17 18 19 20 21 22 2…" at bounding box center [682, 200] width 217 height 183
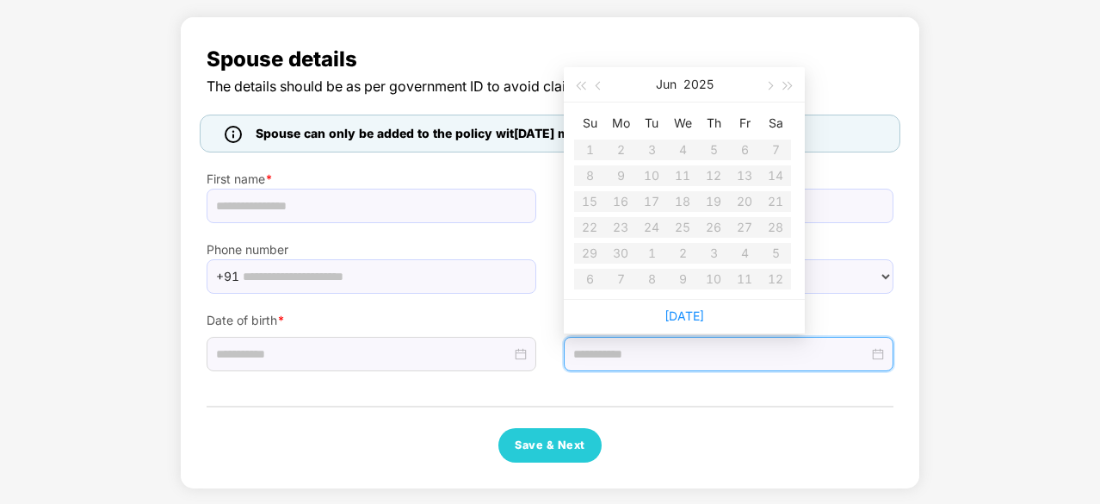
click at [621, 149] on table "Su Mo Tu We Th Fr Sa 1 2 3 4 5 6 7 8 9 10 11 12 13 14 15 16 17 18 19 20 21 22 2…" at bounding box center [682, 200] width 217 height 183
click at [839, 73] on span "Spouse details" at bounding box center [550, 59] width 687 height 33
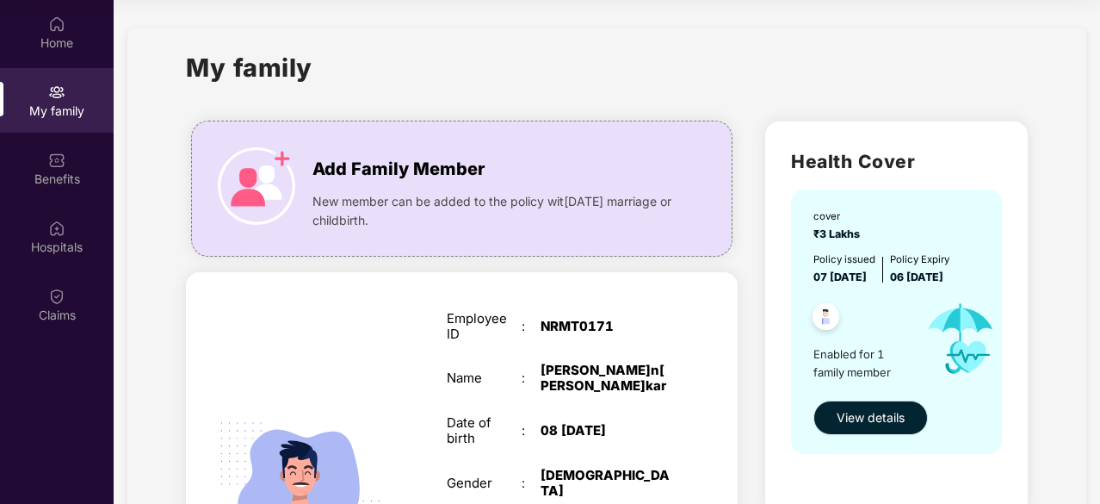
click at [877, 423] on span "View details" at bounding box center [871, 417] width 68 height 19
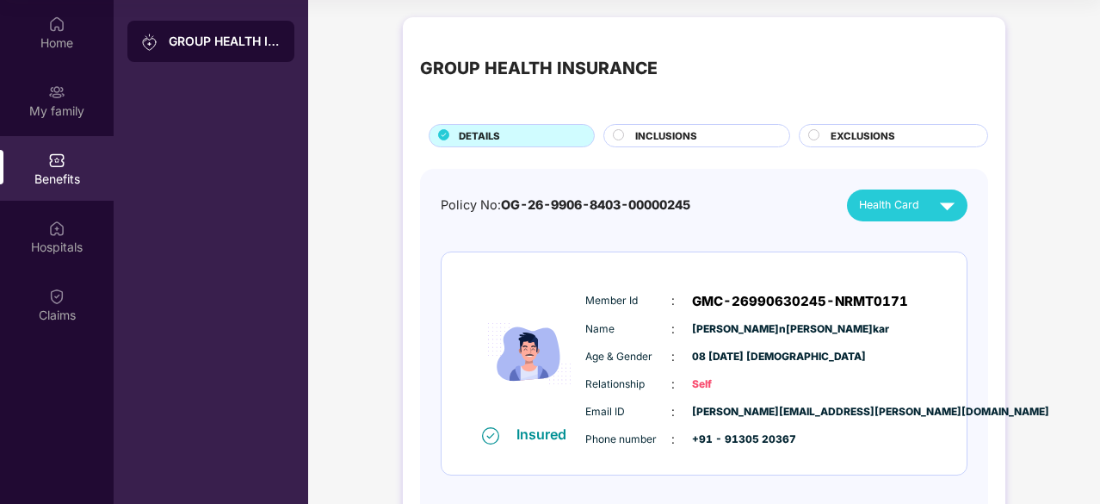
click at [656, 129] on span "INCLUSIONS" at bounding box center [666, 135] width 62 height 15
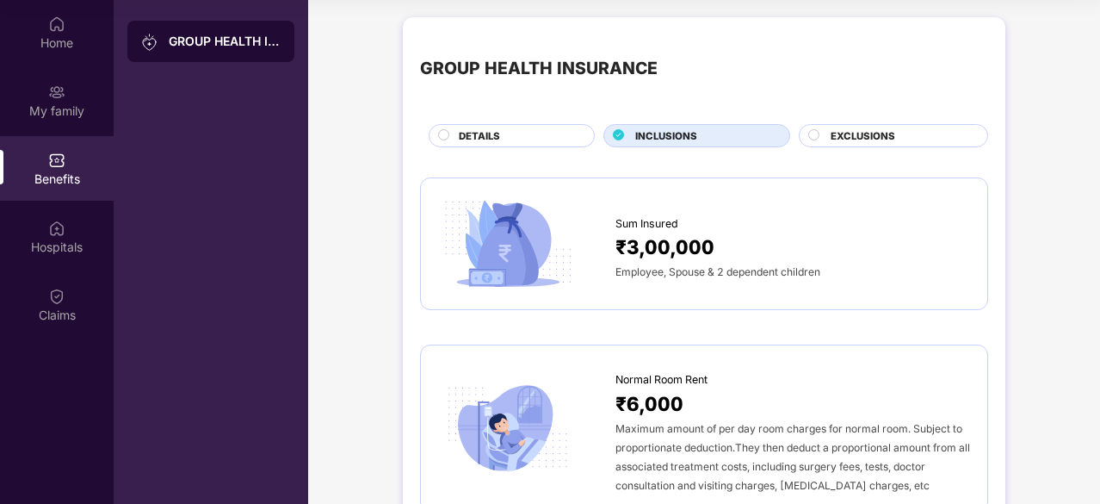
click at [837, 144] on div "EXCLUSIONS" at bounding box center [900, 137] width 157 height 18
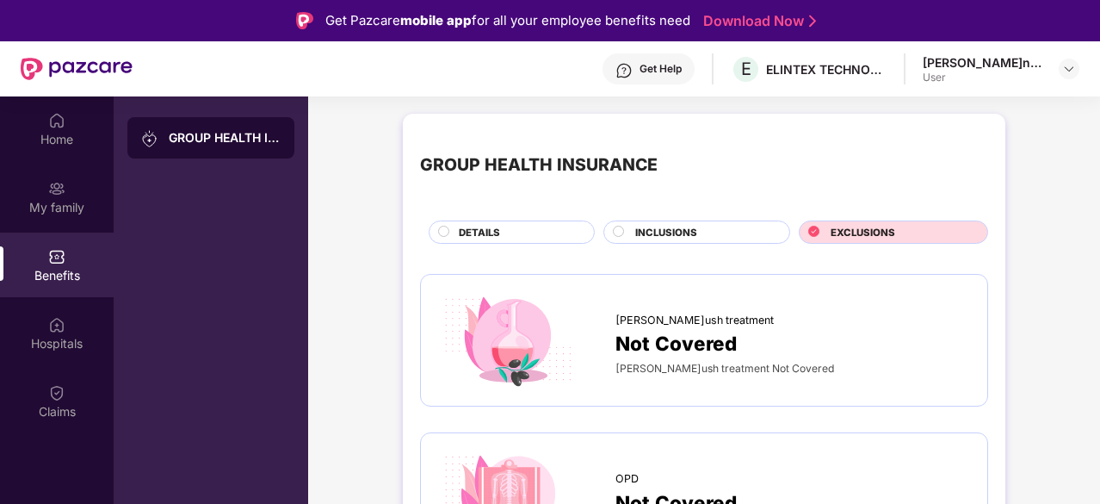
click at [519, 233] on div "DETAILS" at bounding box center [517, 234] width 135 height 18
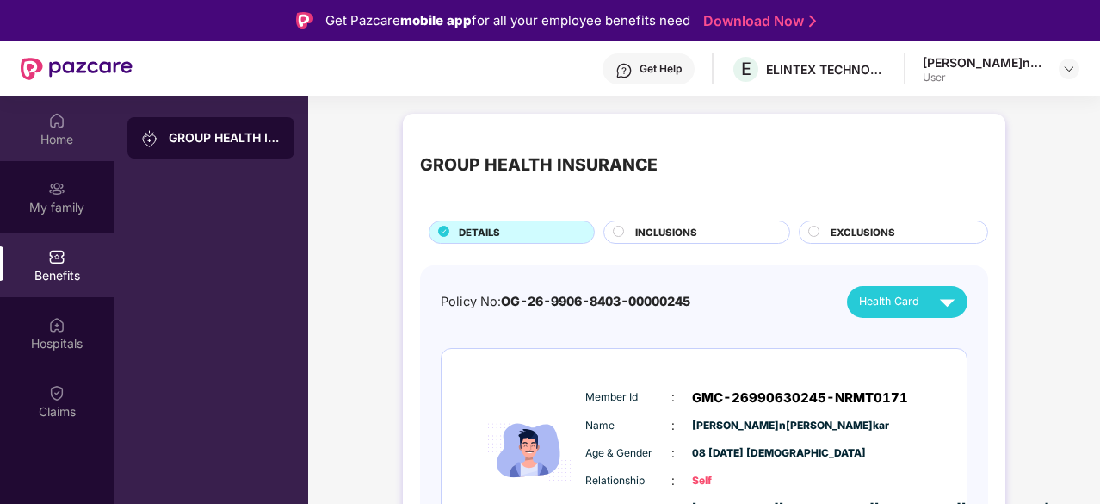
click at [45, 108] on div "Home" at bounding box center [57, 128] width 114 height 65
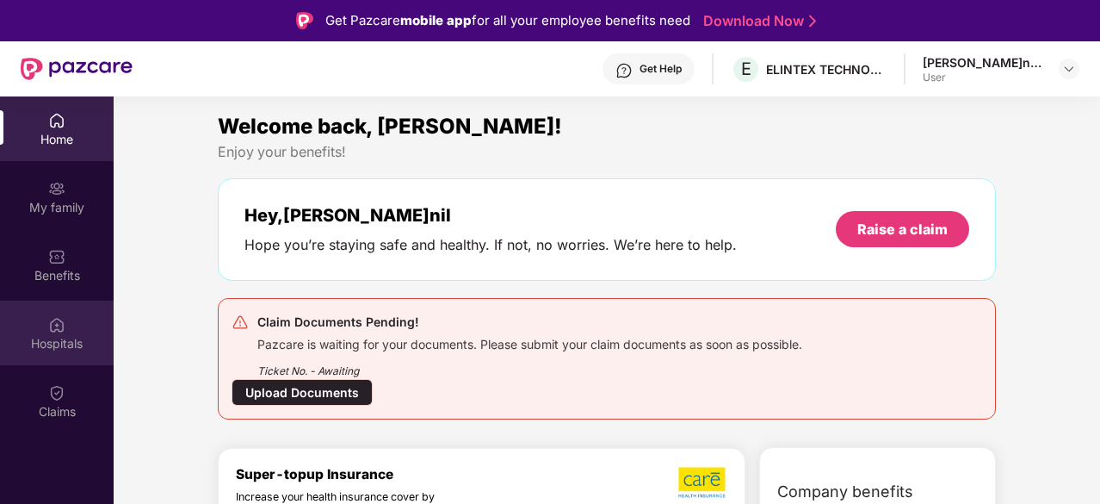
click at [60, 350] on div "Hospitals" at bounding box center [57, 343] width 114 height 17
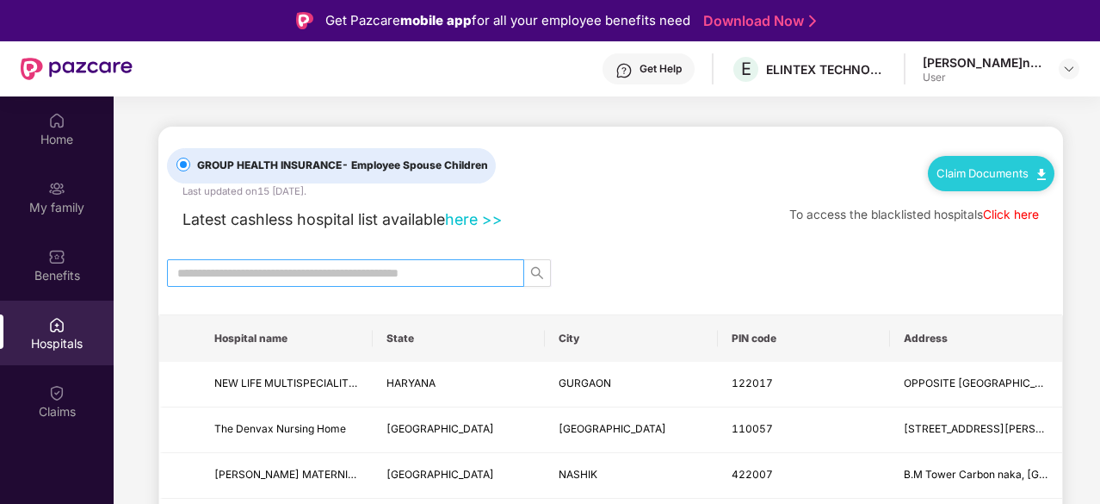
click at [401, 268] on input "text" at bounding box center [338, 272] width 323 height 19
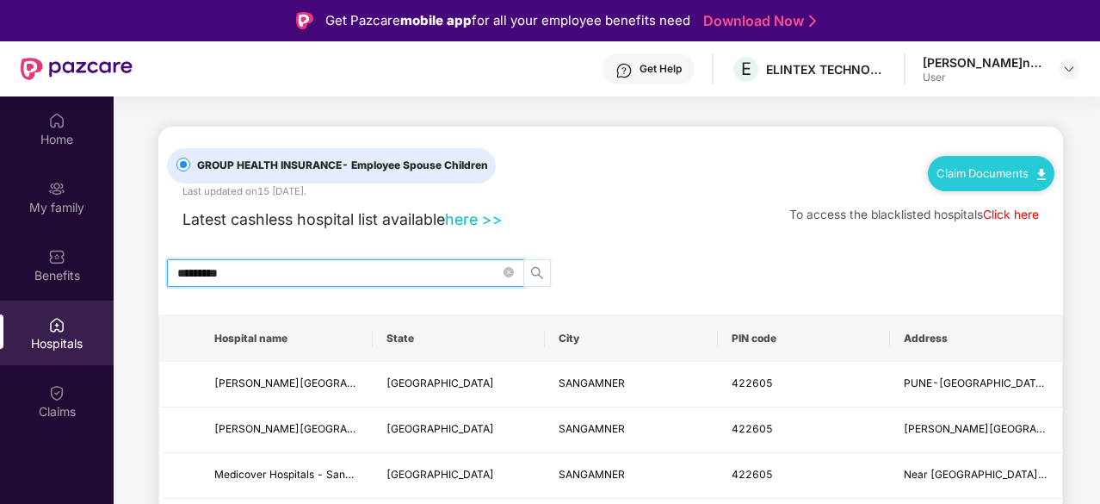
click at [541, 271] on icon "search" at bounding box center [537, 273] width 14 height 14
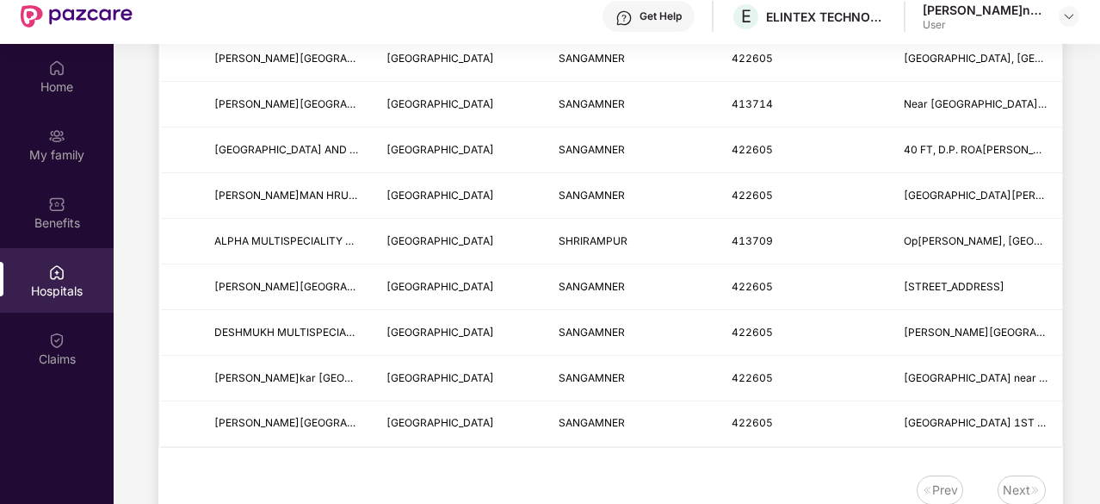
scroll to position [816, 0]
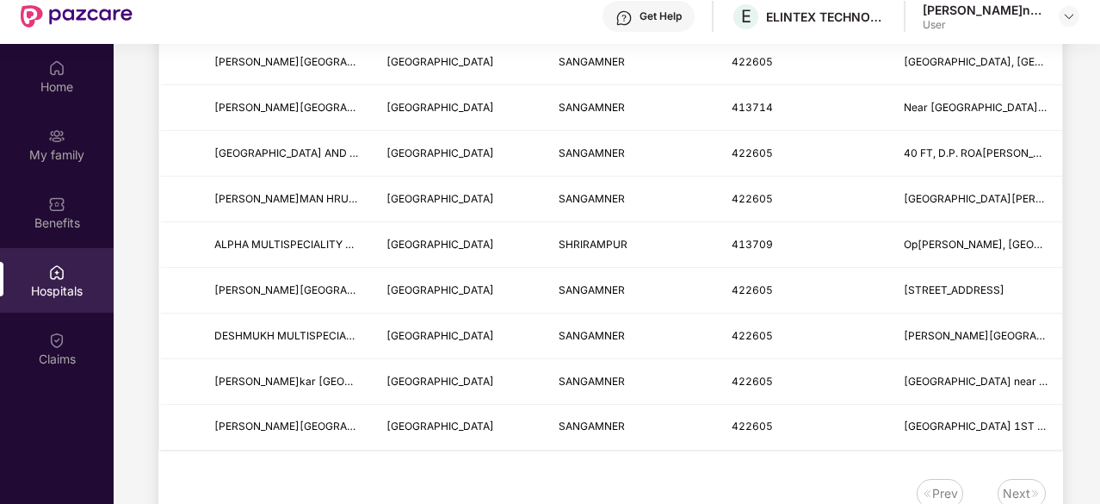
type input "*********"
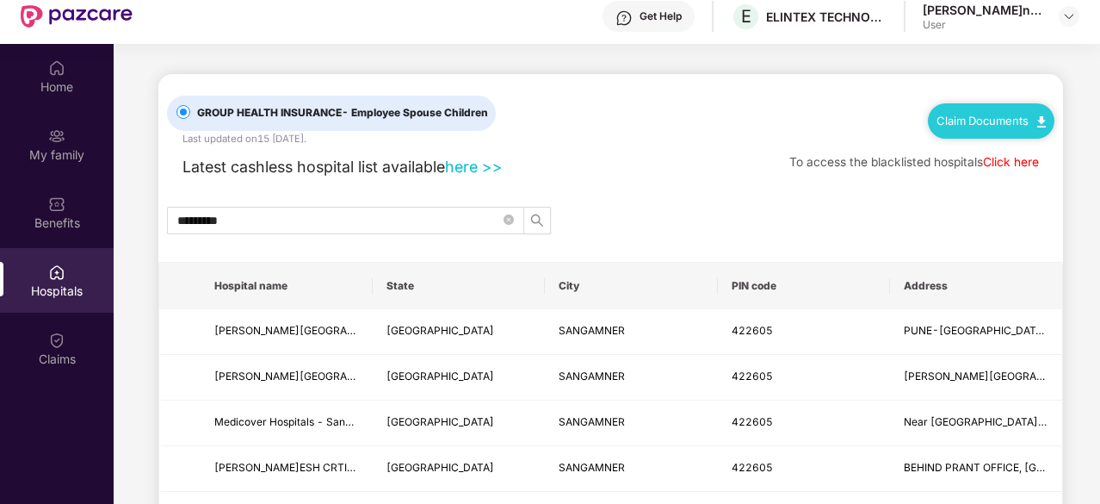
scroll to position [0, 0]
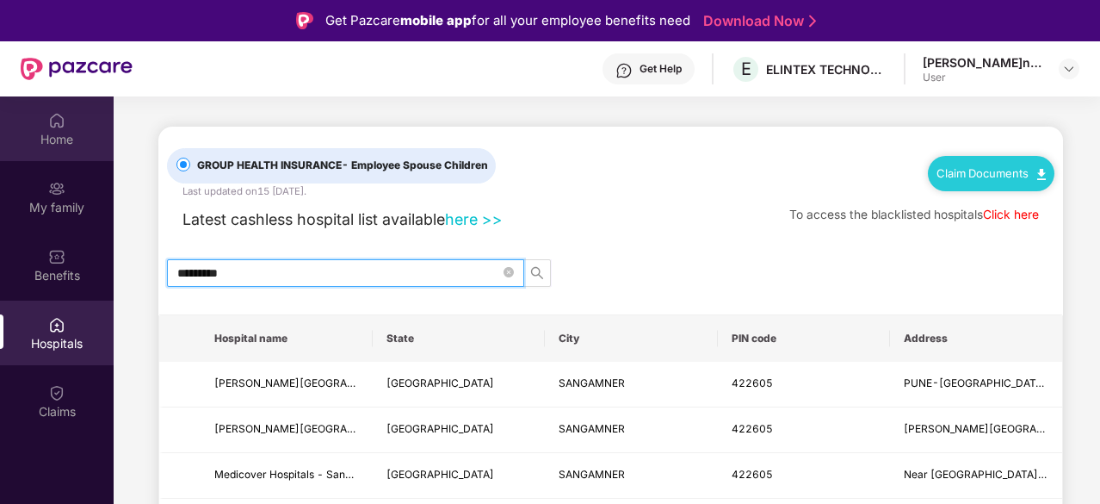
click at [50, 148] on div "Home" at bounding box center [57, 128] width 114 height 65
